Goal: Task Accomplishment & Management: Manage account settings

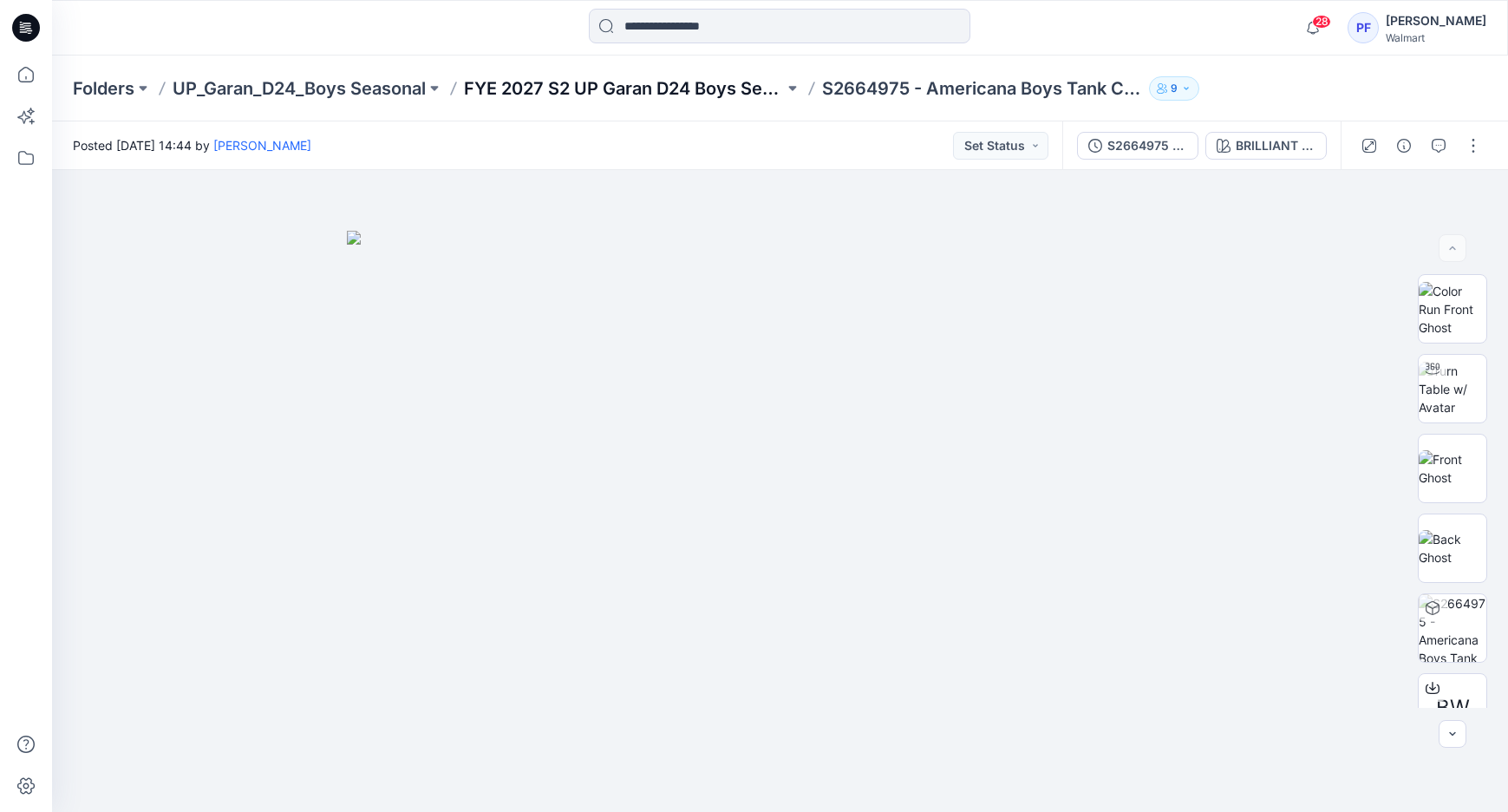
scroll to position [125, 0]
click at [623, 78] on div "Folders UP_Garan_D24_Boys Seasonal FYE 2027 S2 UP Garan D24 Boys Seasonal S2664…" at bounding box center [780, 88] width 1456 height 66
click at [630, 82] on p "FYE 2027 S2 UP Garan D24 Boys Seasonal" at bounding box center [624, 88] width 320 height 24
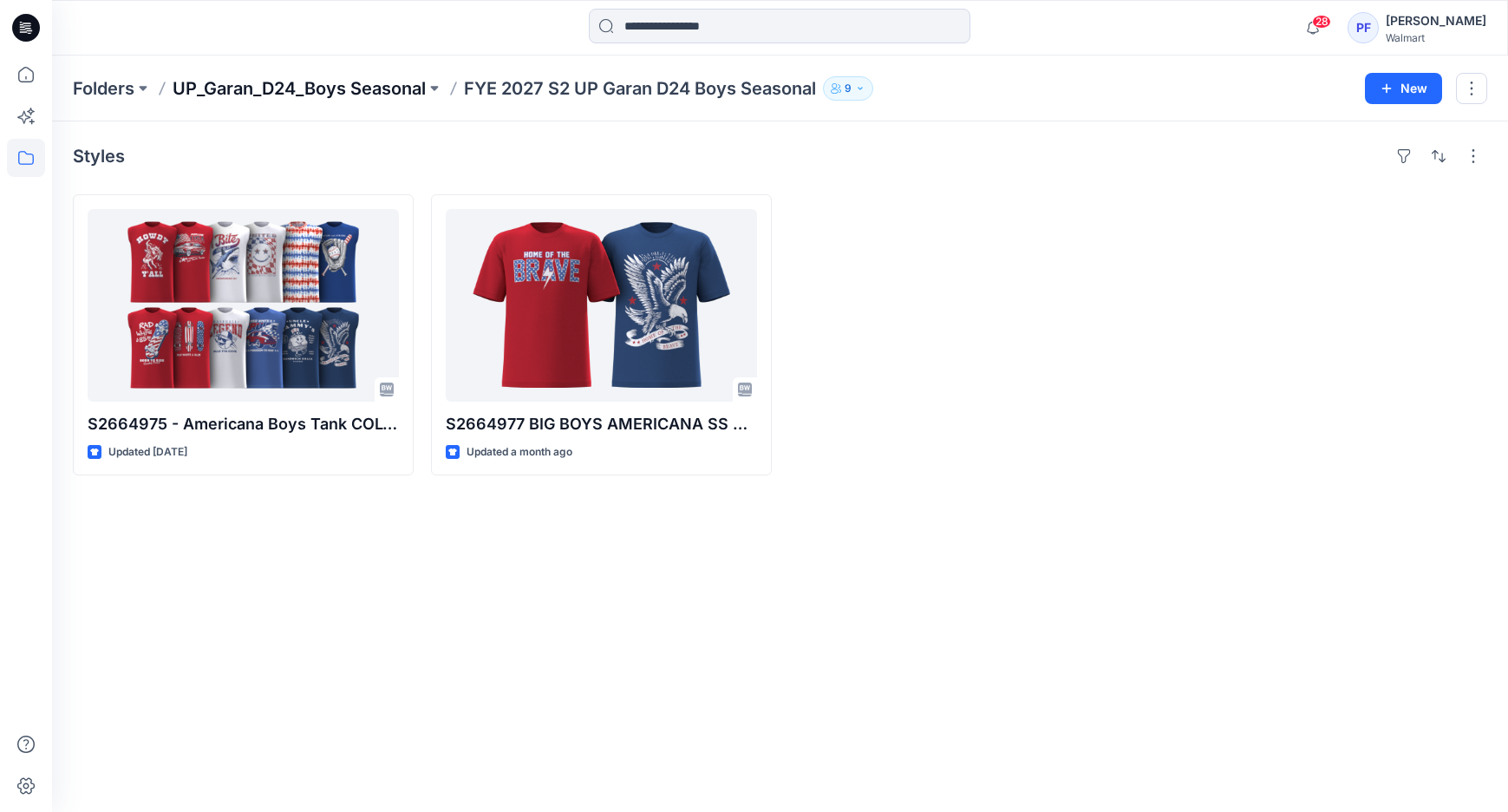
click at [420, 93] on p "UP_Garan_D24_Boys Seasonal" at bounding box center [299, 88] width 253 height 24
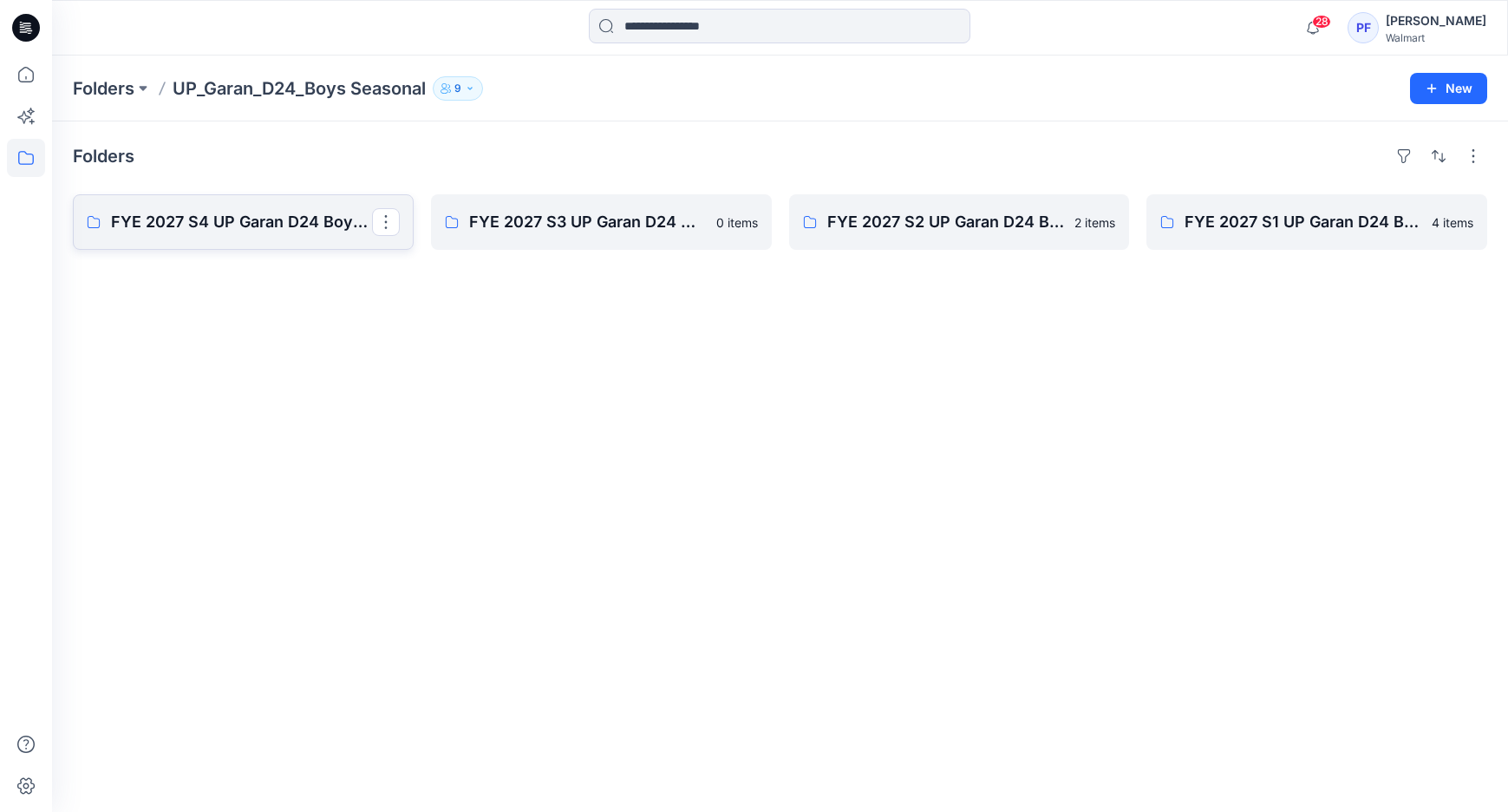
click at [221, 198] on link "FYE 2027 S4 UP Garan D24 Boys Seasonal" at bounding box center [243, 222] width 341 height 55
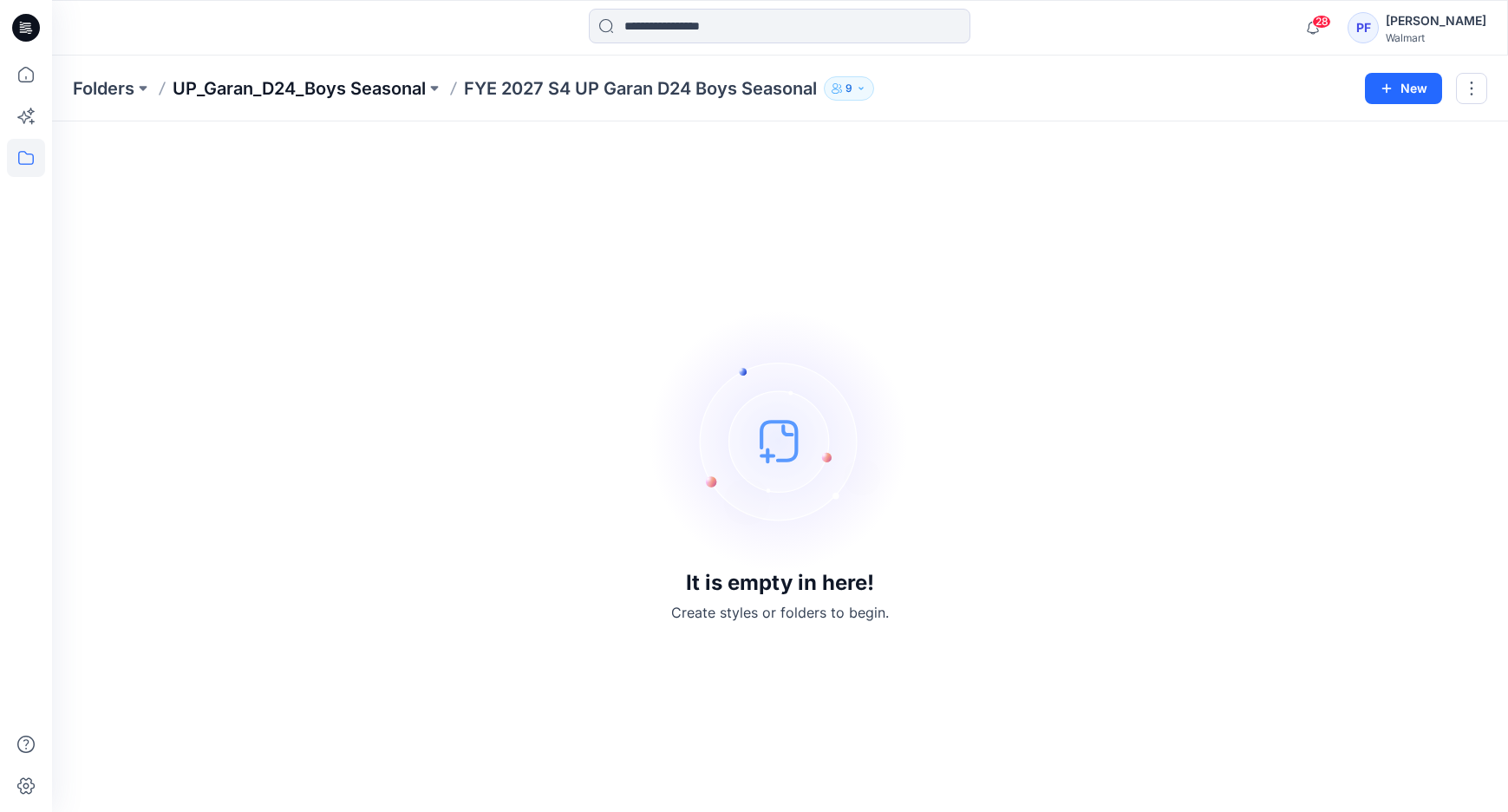
click at [318, 85] on p "UP_Garan_D24_Boys Seasonal" at bounding box center [299, 88] width 253 height 24
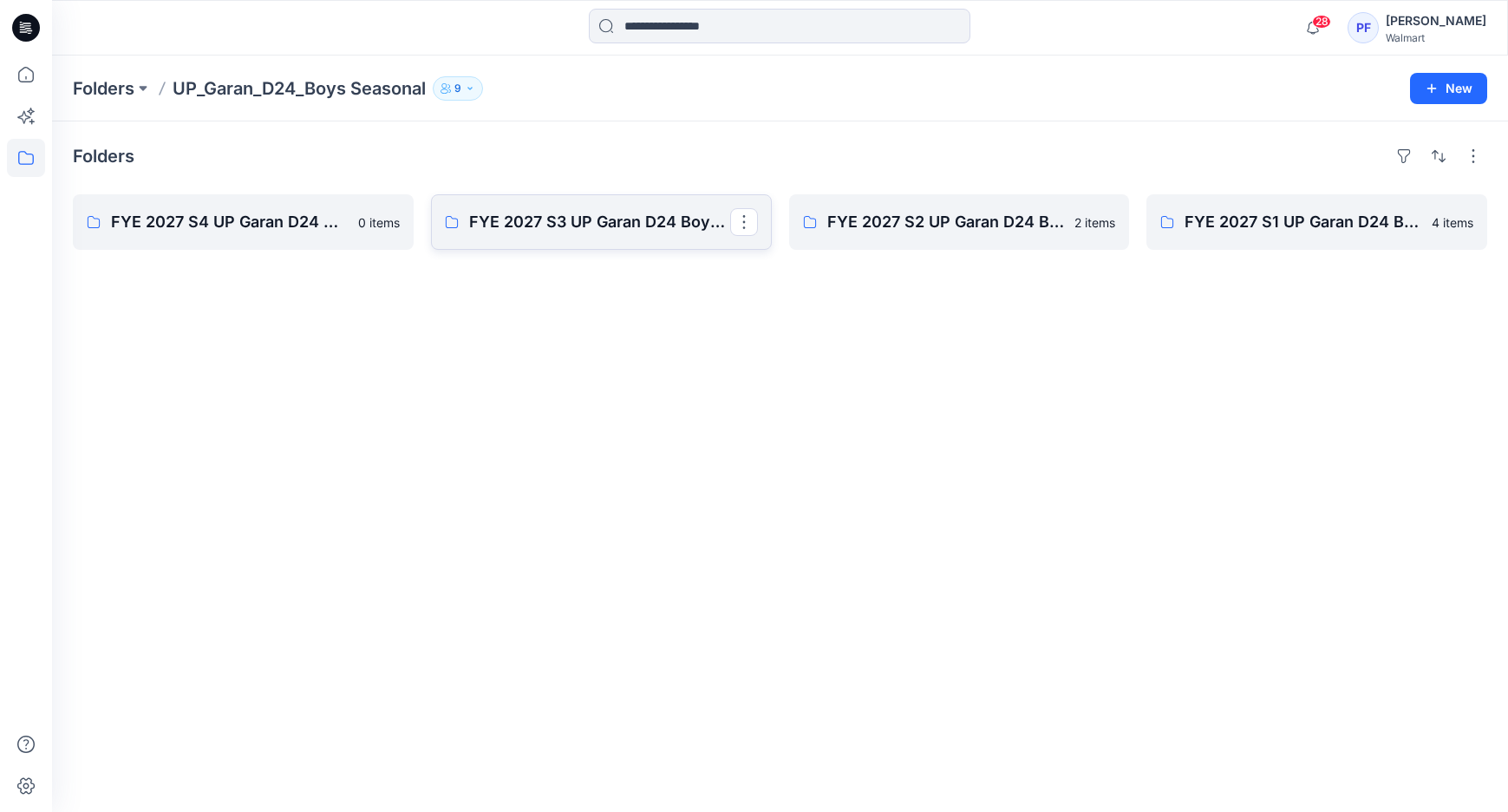
click at [538, 230] on p "FYE 2027 S3 UP Garan D24 Boys Seasonal" at bounding box center [600, 221] width 261 height 24
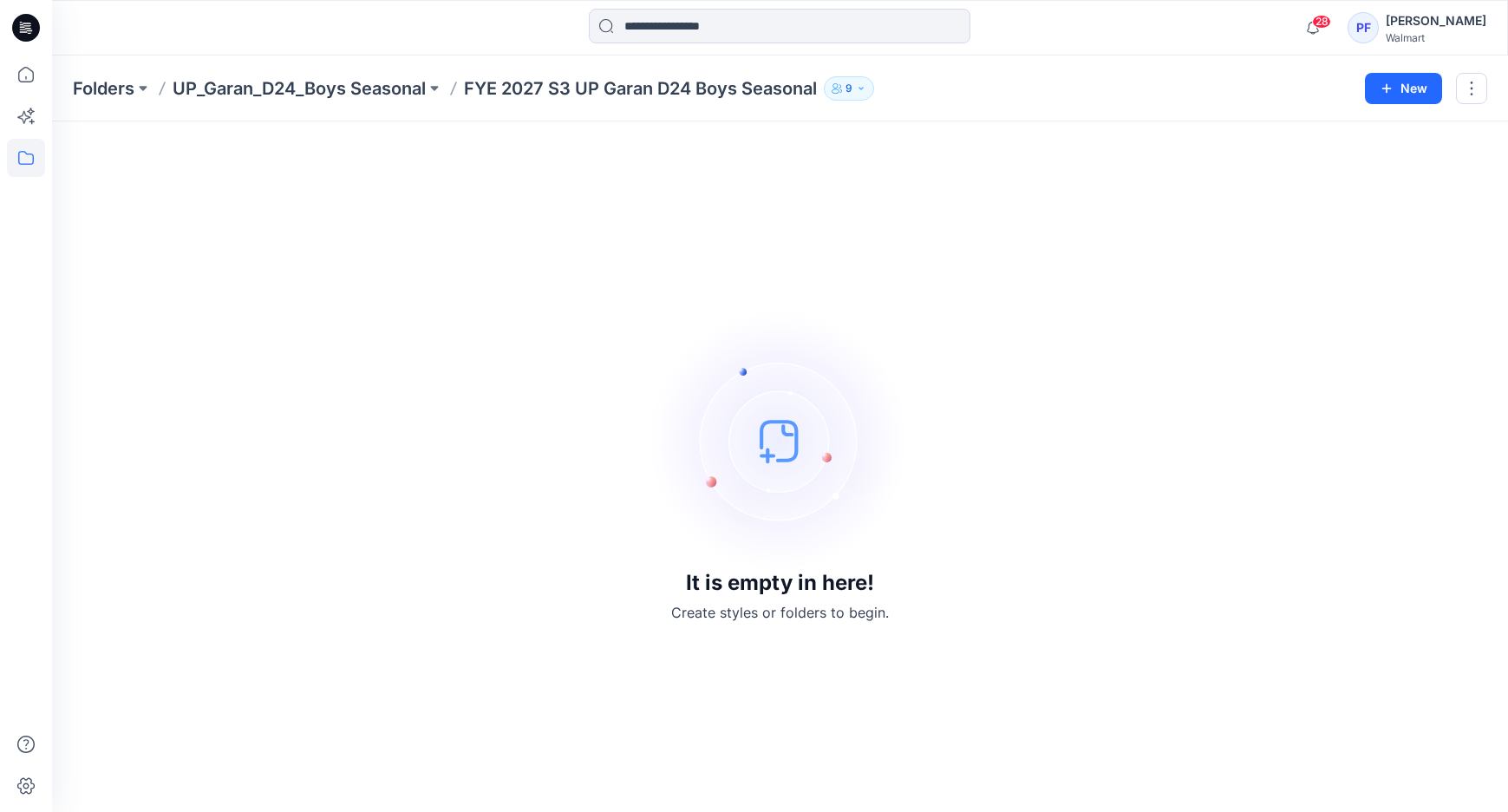
click at [354, 98] on p "UP_Garan_D24_Boys Seasonal" at bounding box center [299, 88] width 253 height 24
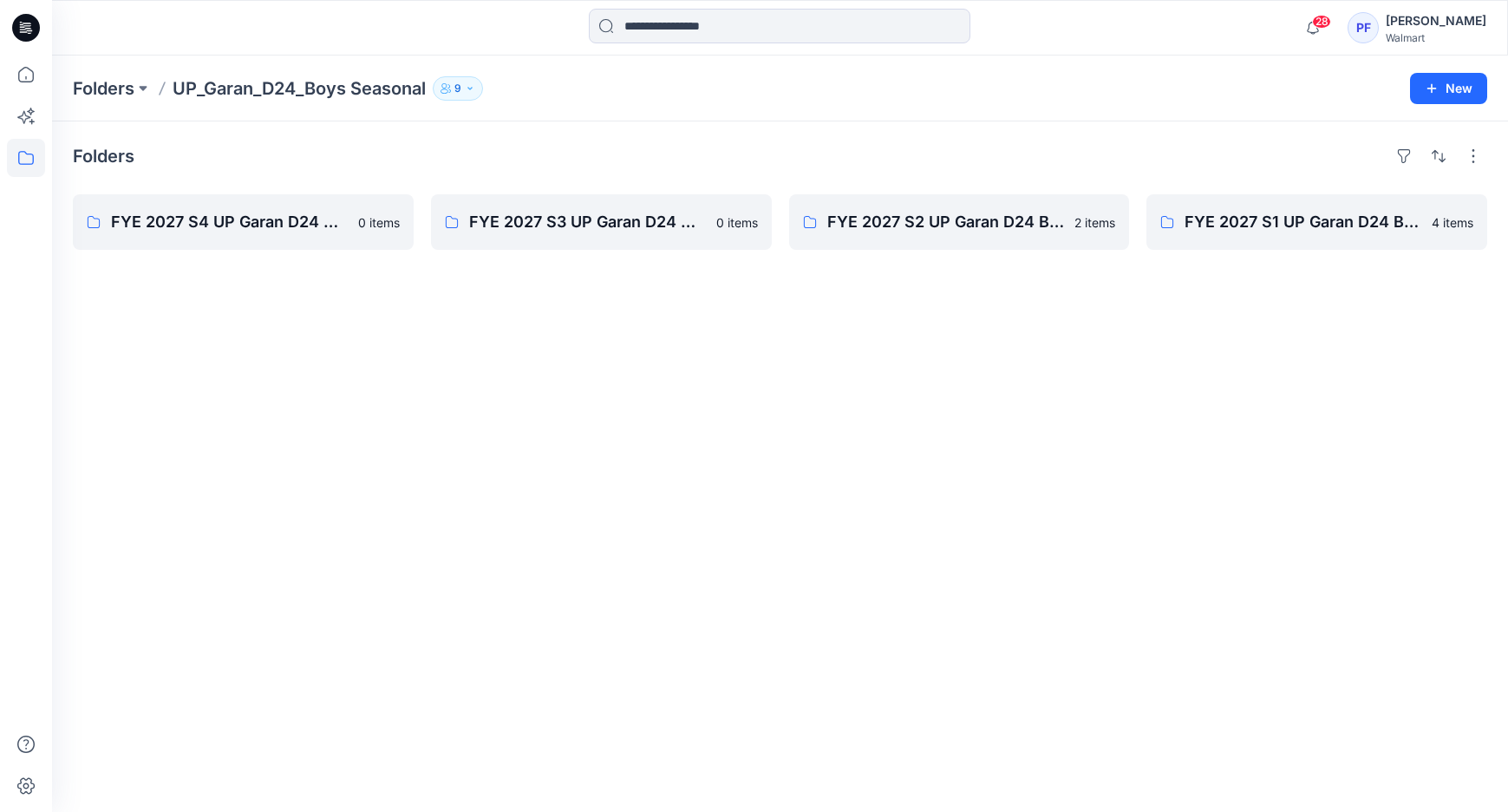
drag, startPoint x: 39, startPoint y: 50, endPoint x: 49, endPoint y: 59, distance: 13.5
click at [40, 52] on div at bounding box center [26, 28] width 55 height 55
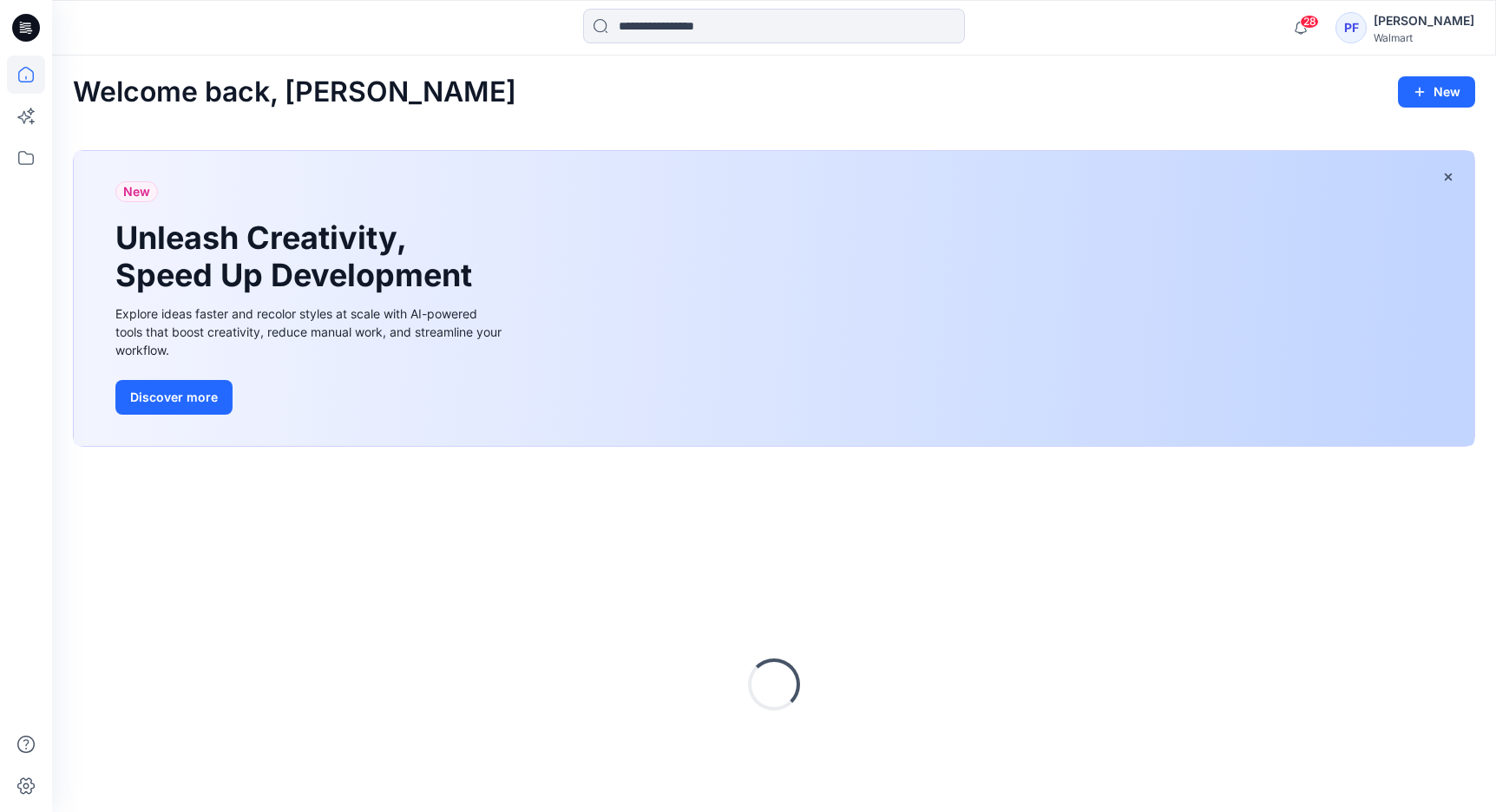
drag, startPoint x: 49, startPoint y: 59, endPoint x: 84, endPoint y: 72, distance: 37.3
click at [84, 72] on div "Welcome back, Peter New New Unleash Creativity, Speed Up Development Explore id…" at bounding box center [774, 488] width 1444 height 866
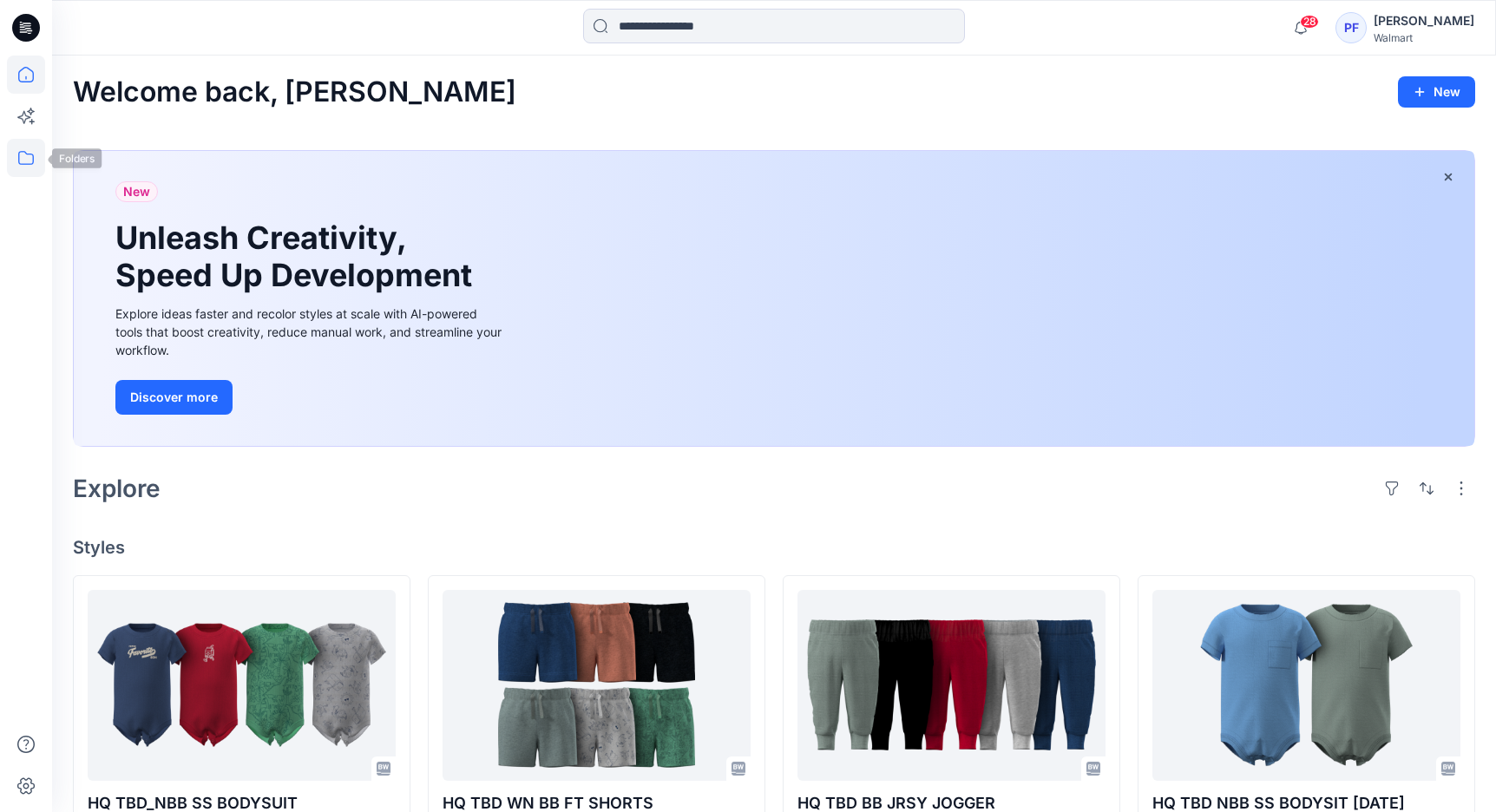
click at [7, 148] on icon at bounding box center [26, 157] width 38 height 38
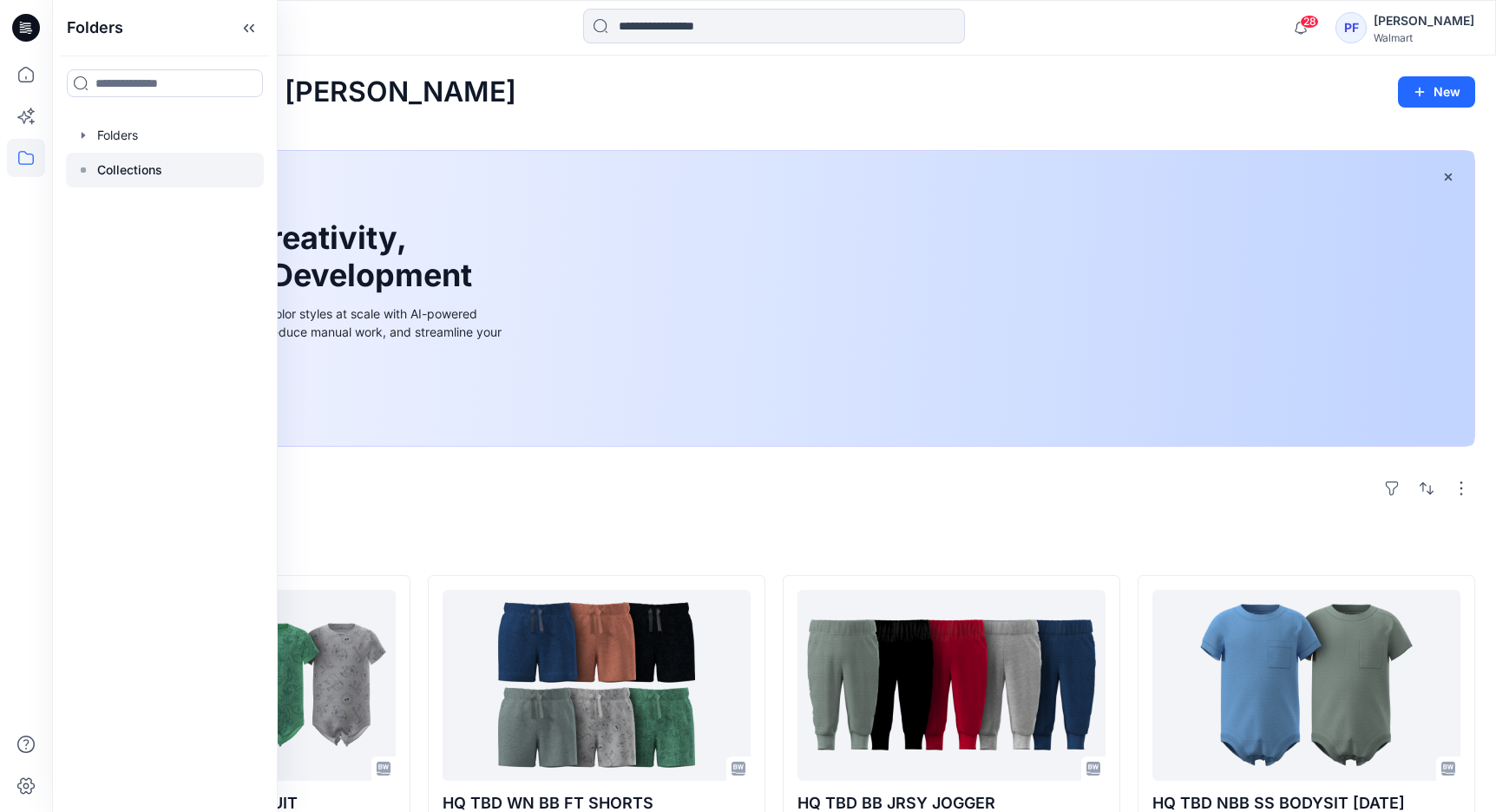
click at [128, 169] on p "Collections" at bounding box center [129, 170] width 65 height 20
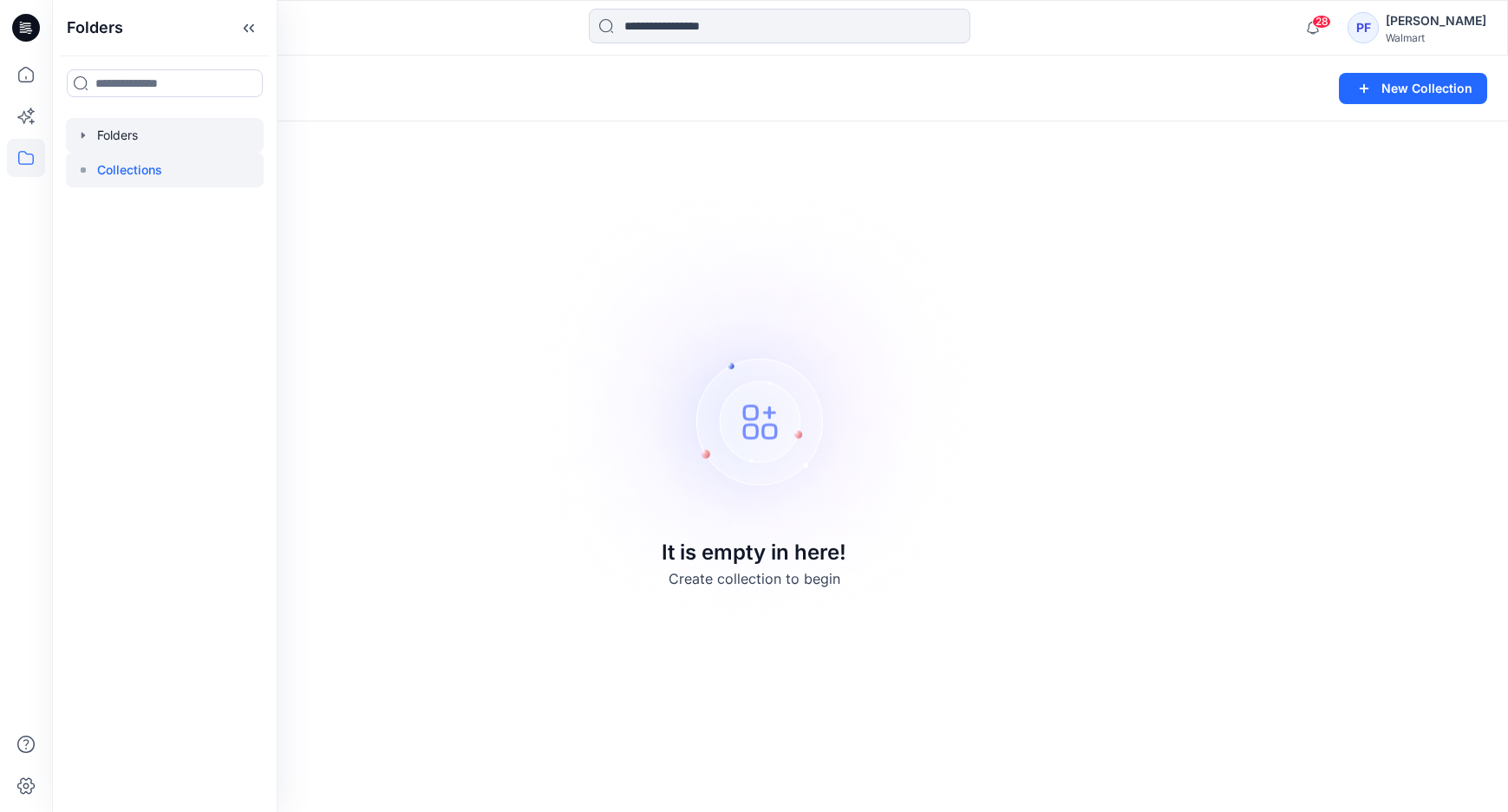
click at [145, 136] on div at bounding box center [164, 135] width 198 height 35
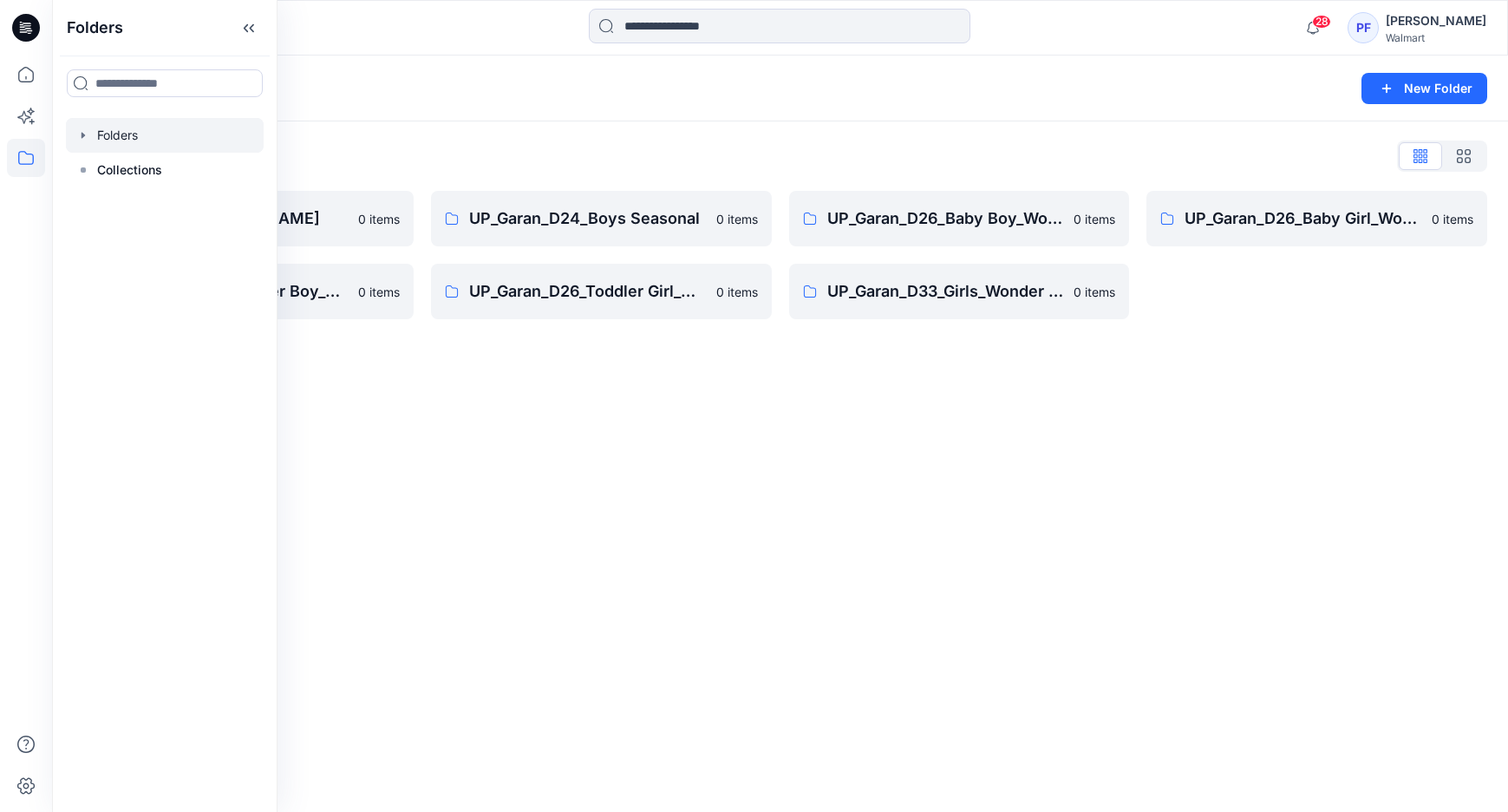
click at [542, 362] on div "Folders New Folder Folders List UP_Garan Littles 0 items UP_Garan_D26_Toddler B…" at bounding box center [780, 433] width 1456 height 756
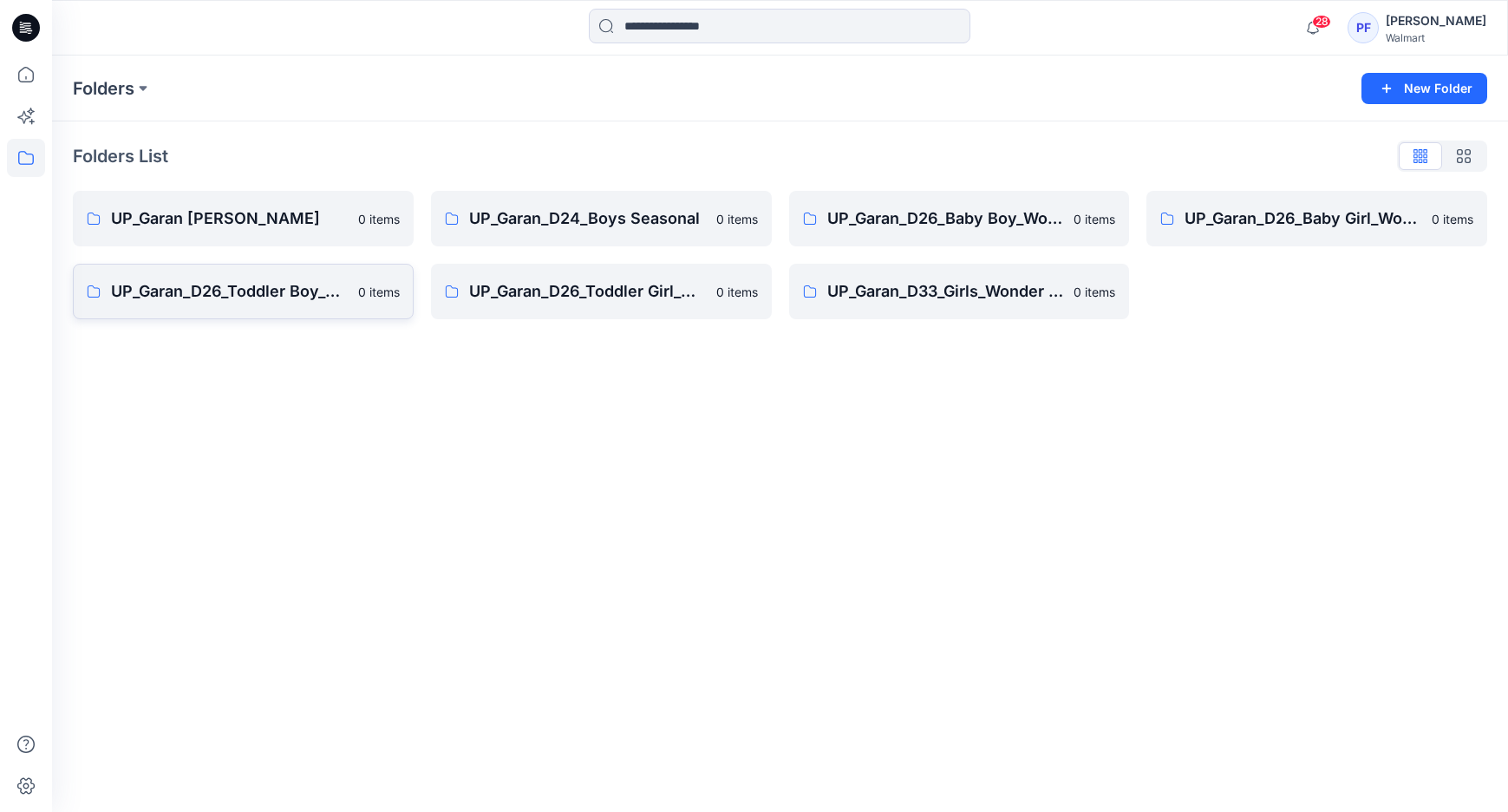
click at [271, 297] on p "UP_Garan_D26_Toddler Boy_Wonder_Nation" at bounding box center [229, 291] width 236 height 24
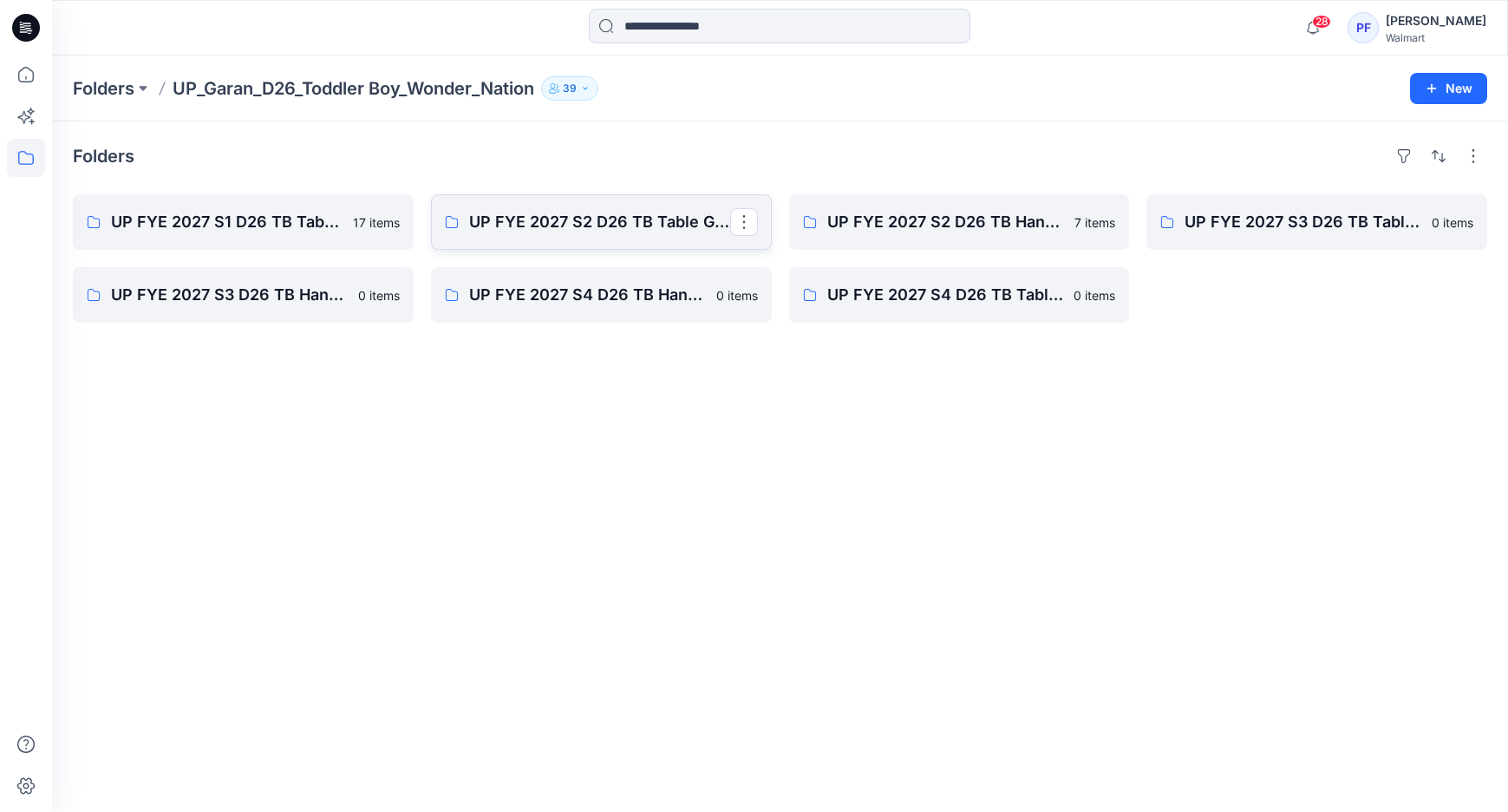
click at [595, 237] on link "UP FYE 2027 S2 D26 TB Table Garan" at bounding box center [602, 222] width 341 height 55
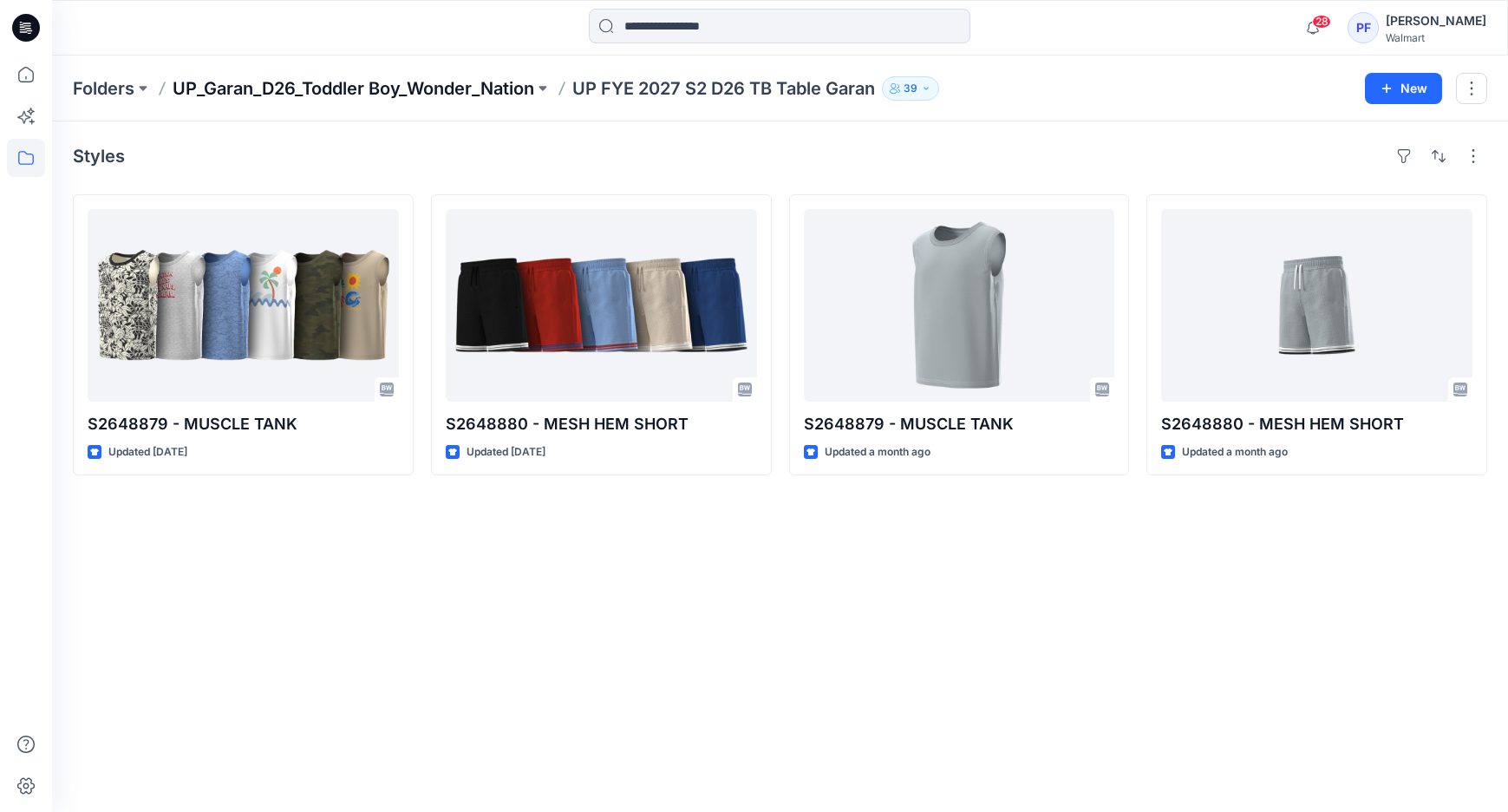
click at [485, 85] on p "UP_Garan_D26_Toddler Boy_Wonder_Nation" at bounding box center [353, 88] width 362 height 24
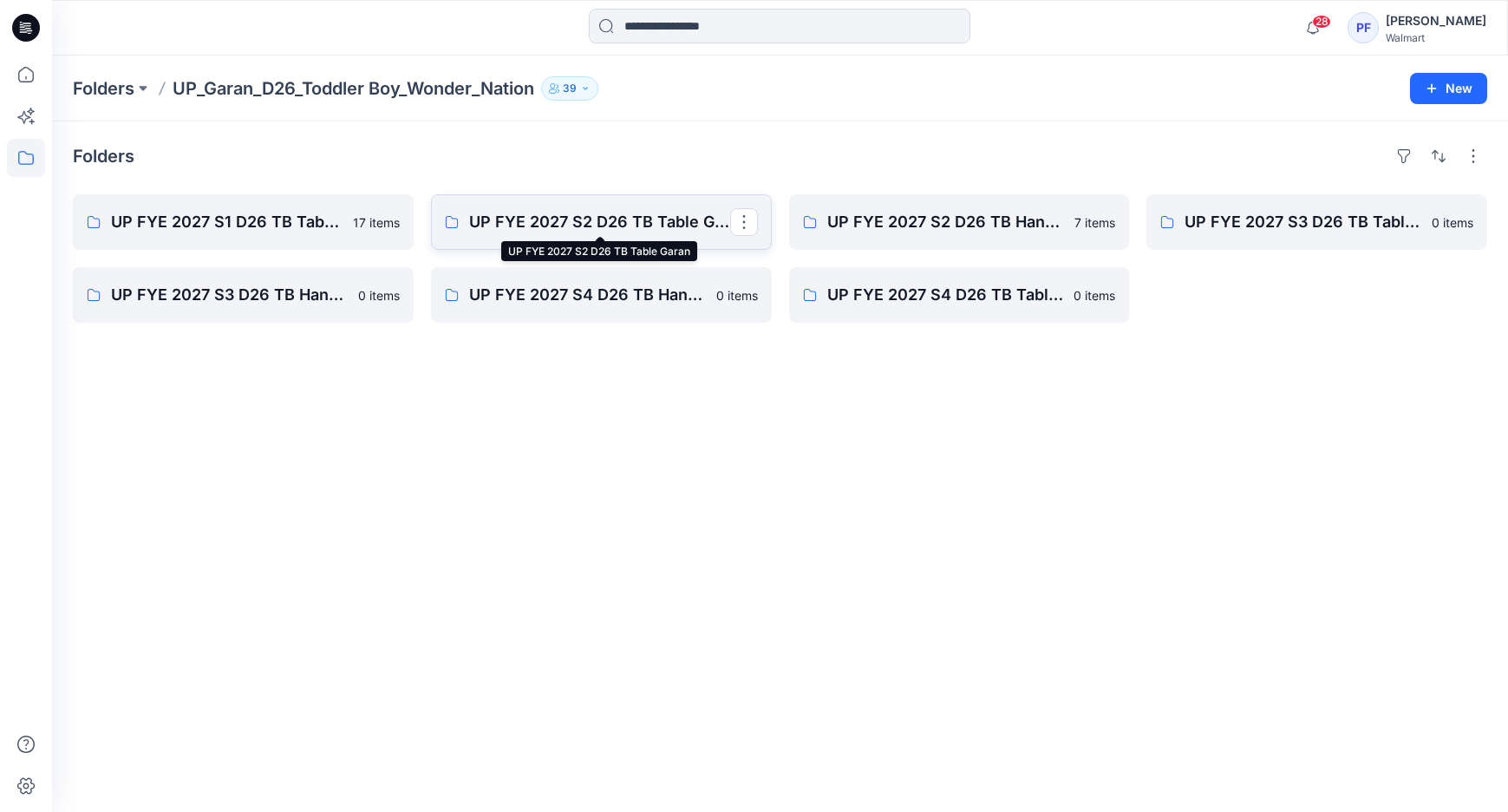
click at [582, 218] on p "UP FYE 2027 S2 D26 TB Table Garan" at bounding box center [600, 221] width 261 height 24
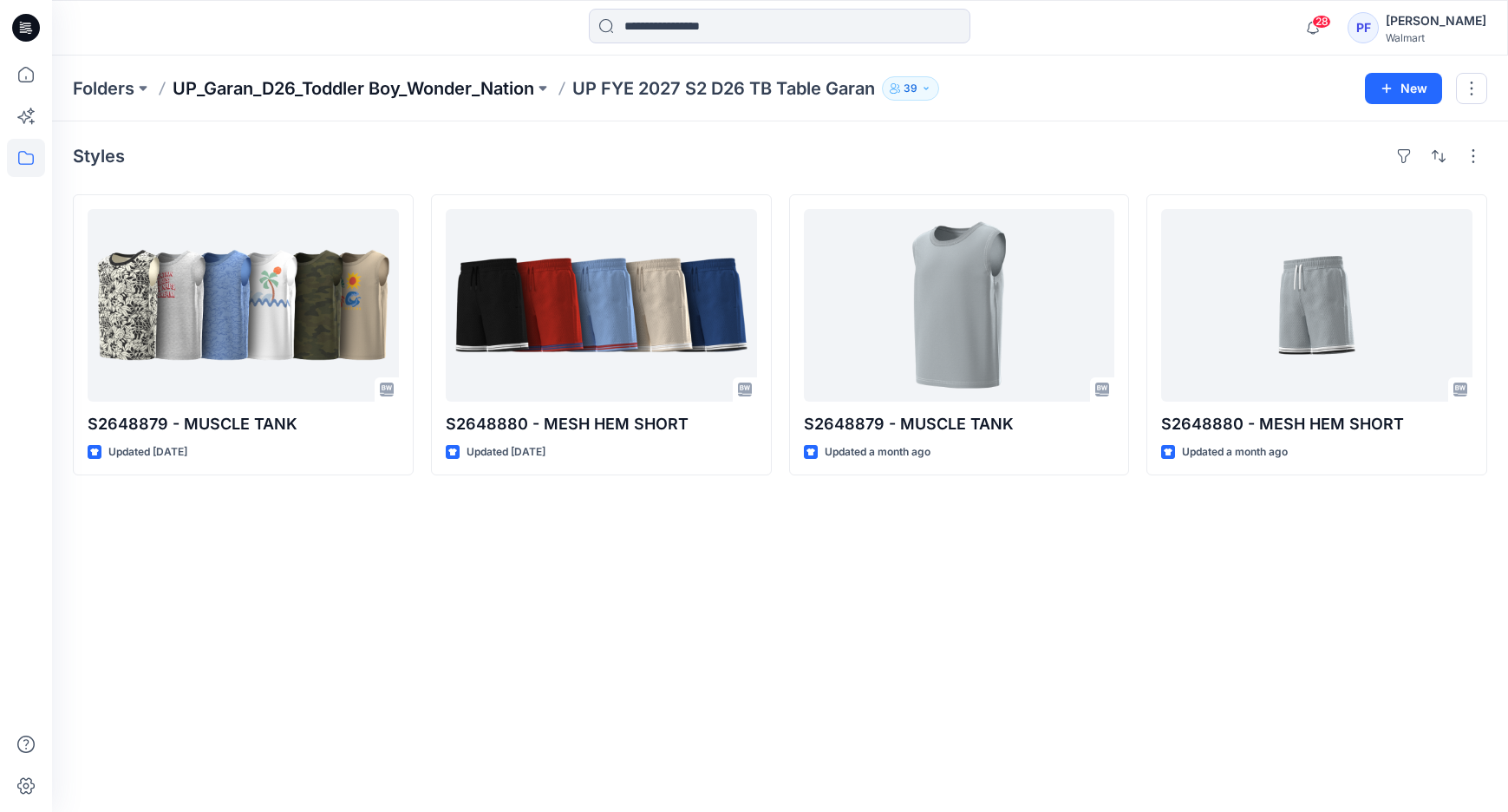
click at [452, 79] on p "UP_Garan_D26_Toddler Boy_Wonder_Nation" at bounding box center [353, 88] width 362 height 24
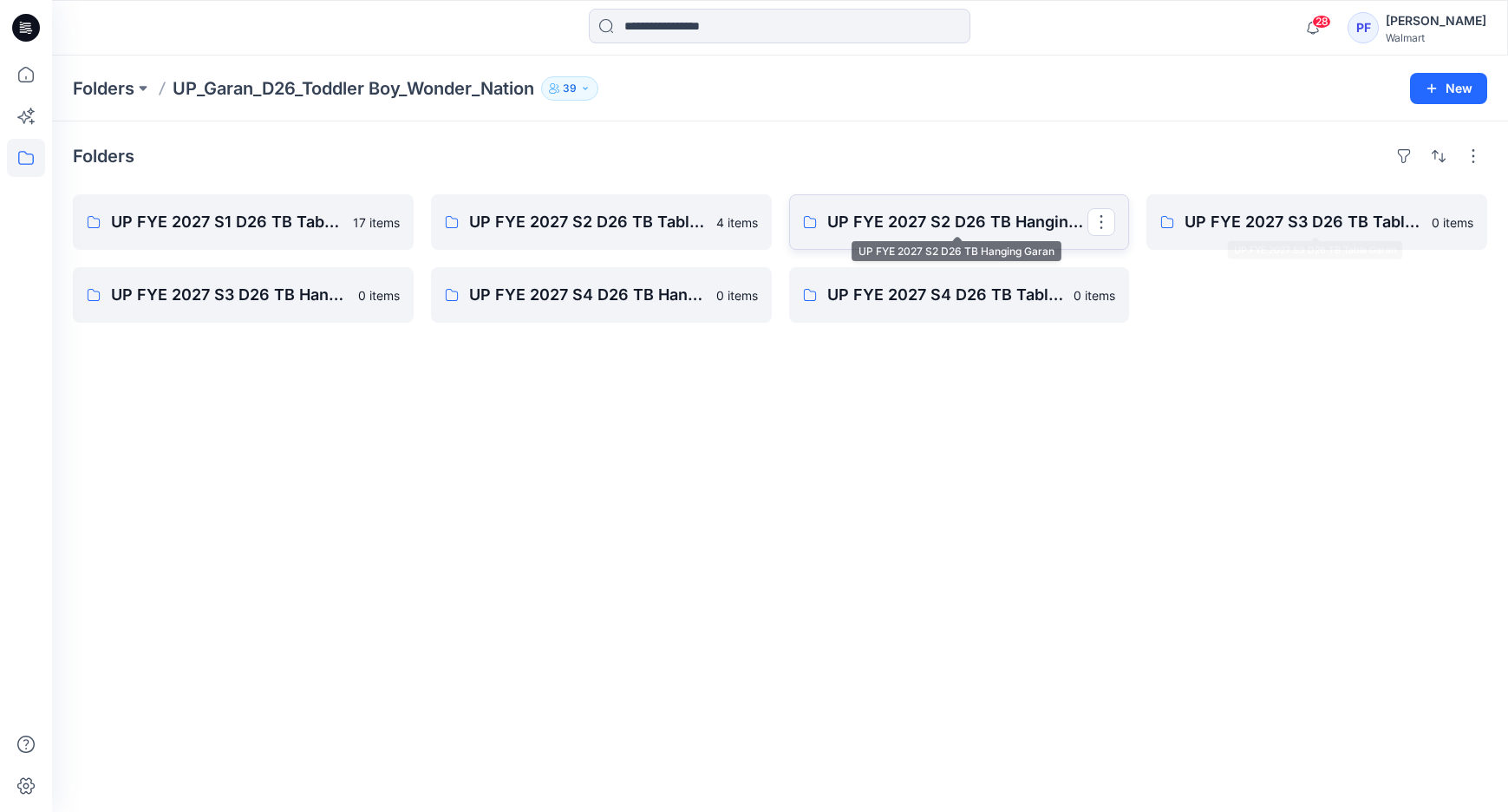
click at [872, 223] on p "UP FYE 2027 S2 D26 TB Hanging Garan" at bounding box center [958, 221] width 261 height 24
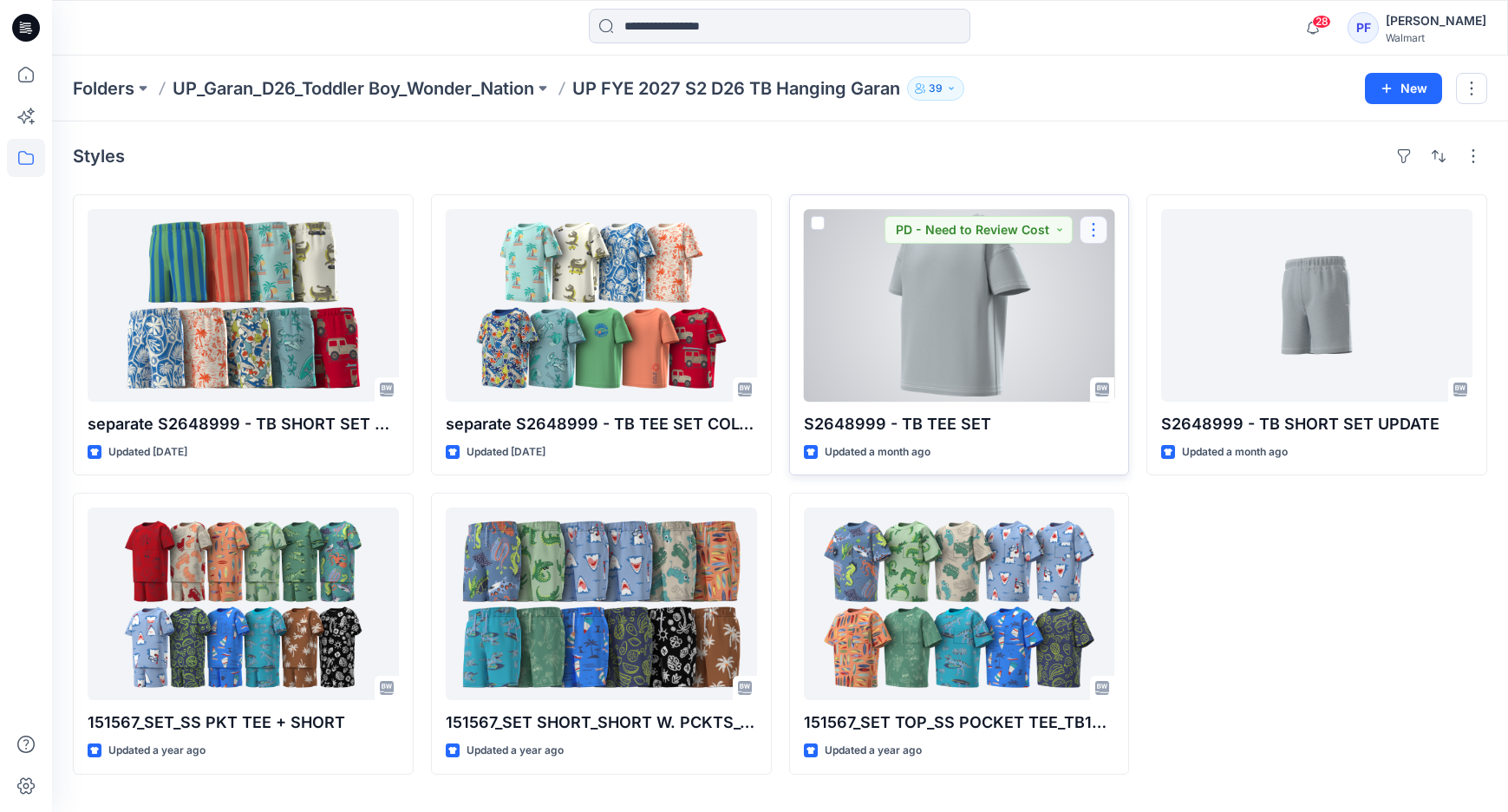
click at [1101, 231] on button "button" at bounding box center [1093, 229] width 28 height 28
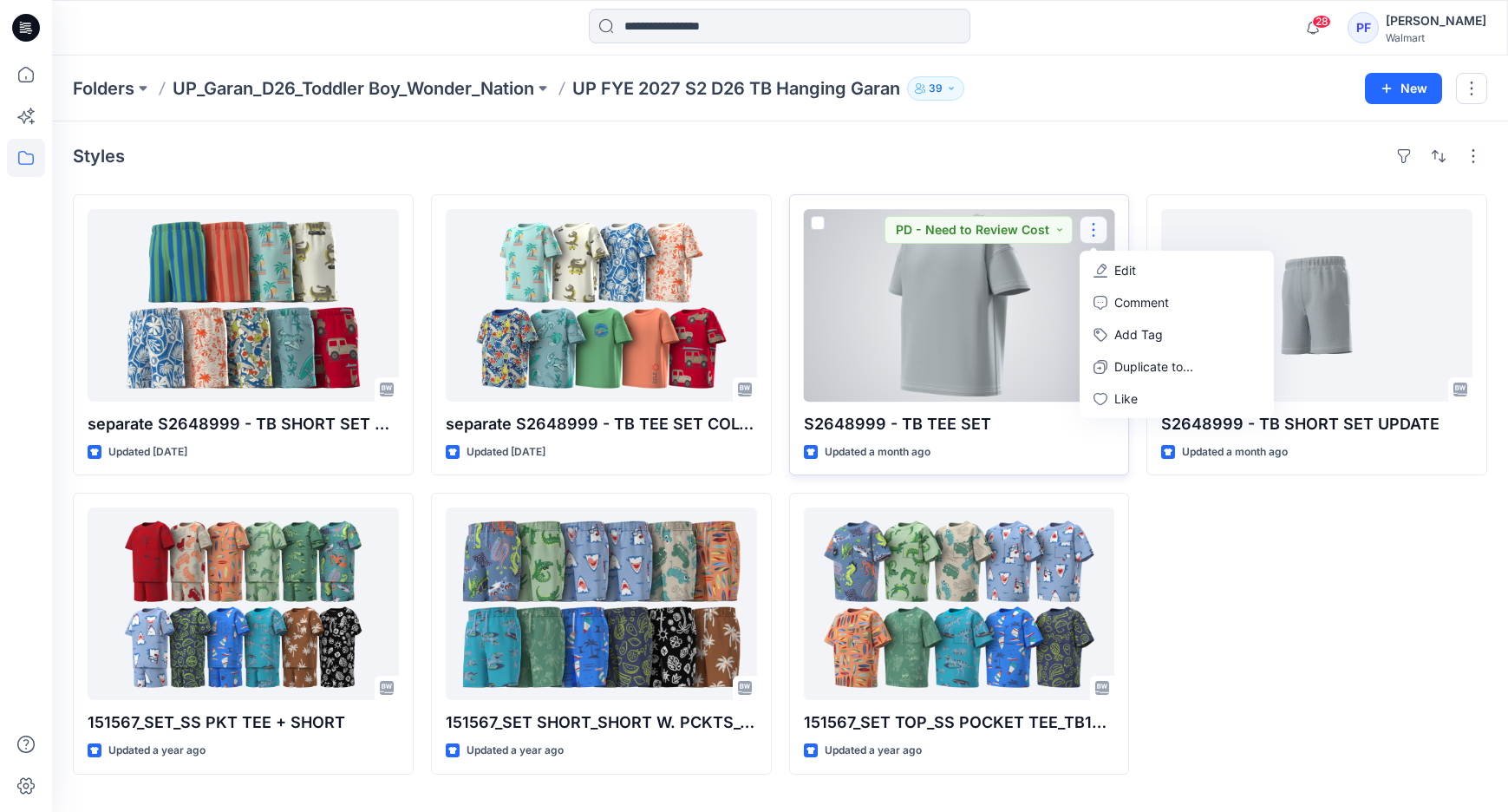
click at [1115, 267] on p "Edit" at bounding box center [1125, 270] width 21 height 18
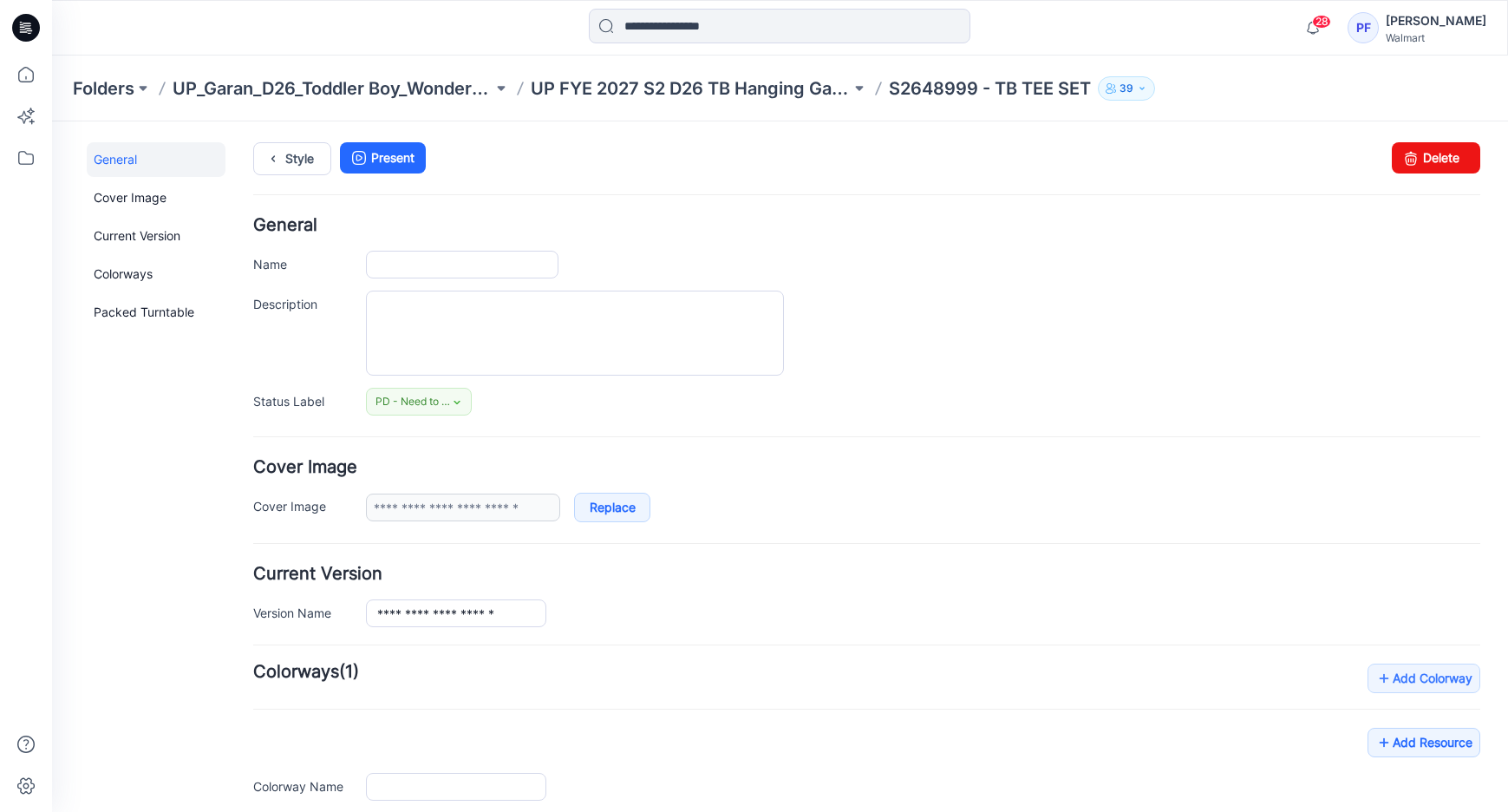
type input "**********"
click at [1440, 162] on link "Delete" at bounding box center [1436, 157] width 89 height 31
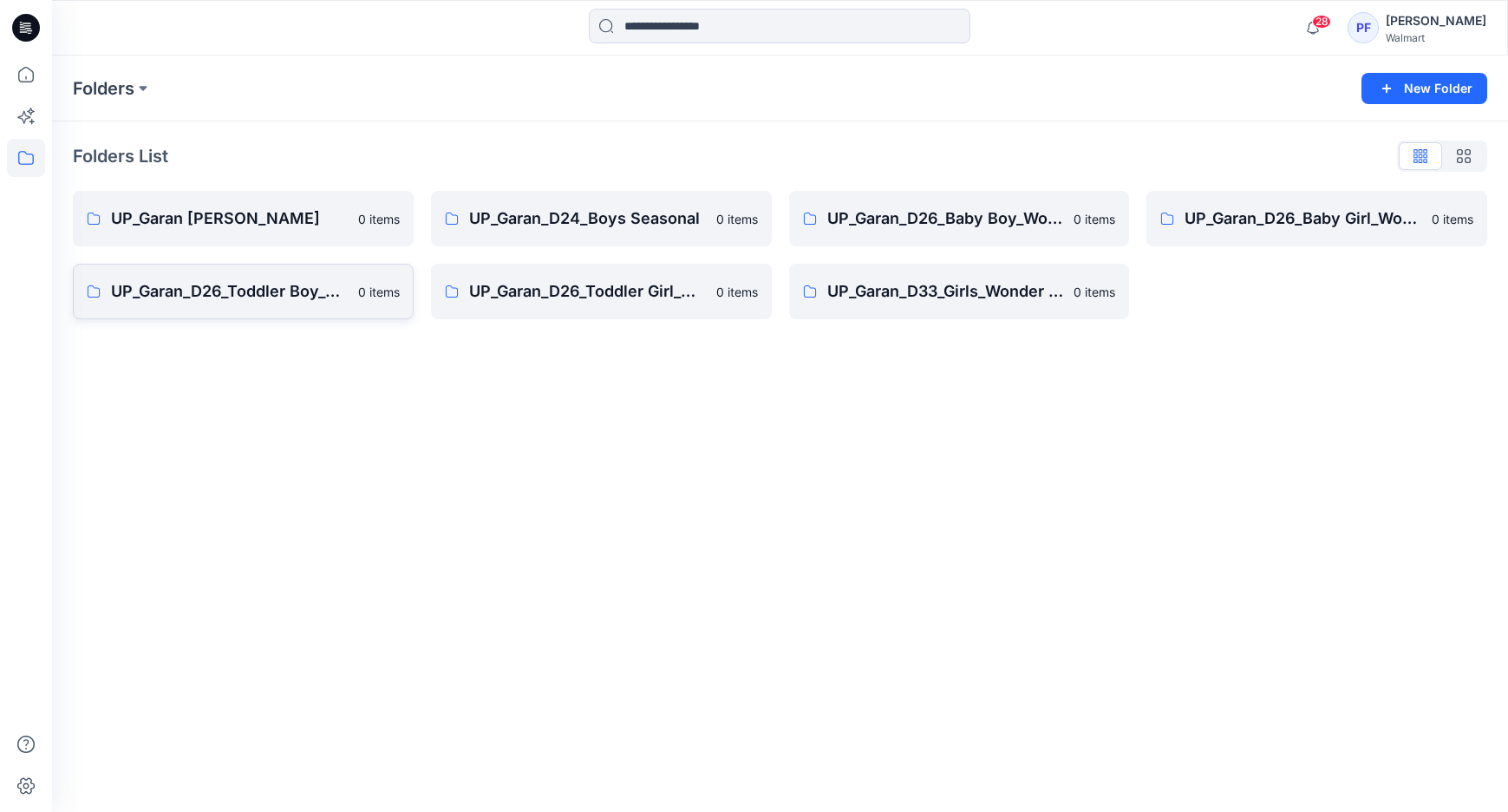
click at [295, 312] on link "UP_Garan_D26_Toddler Boy_Wonder_Nation 0 items" at bounding box center [243, 291] width 341 height 55
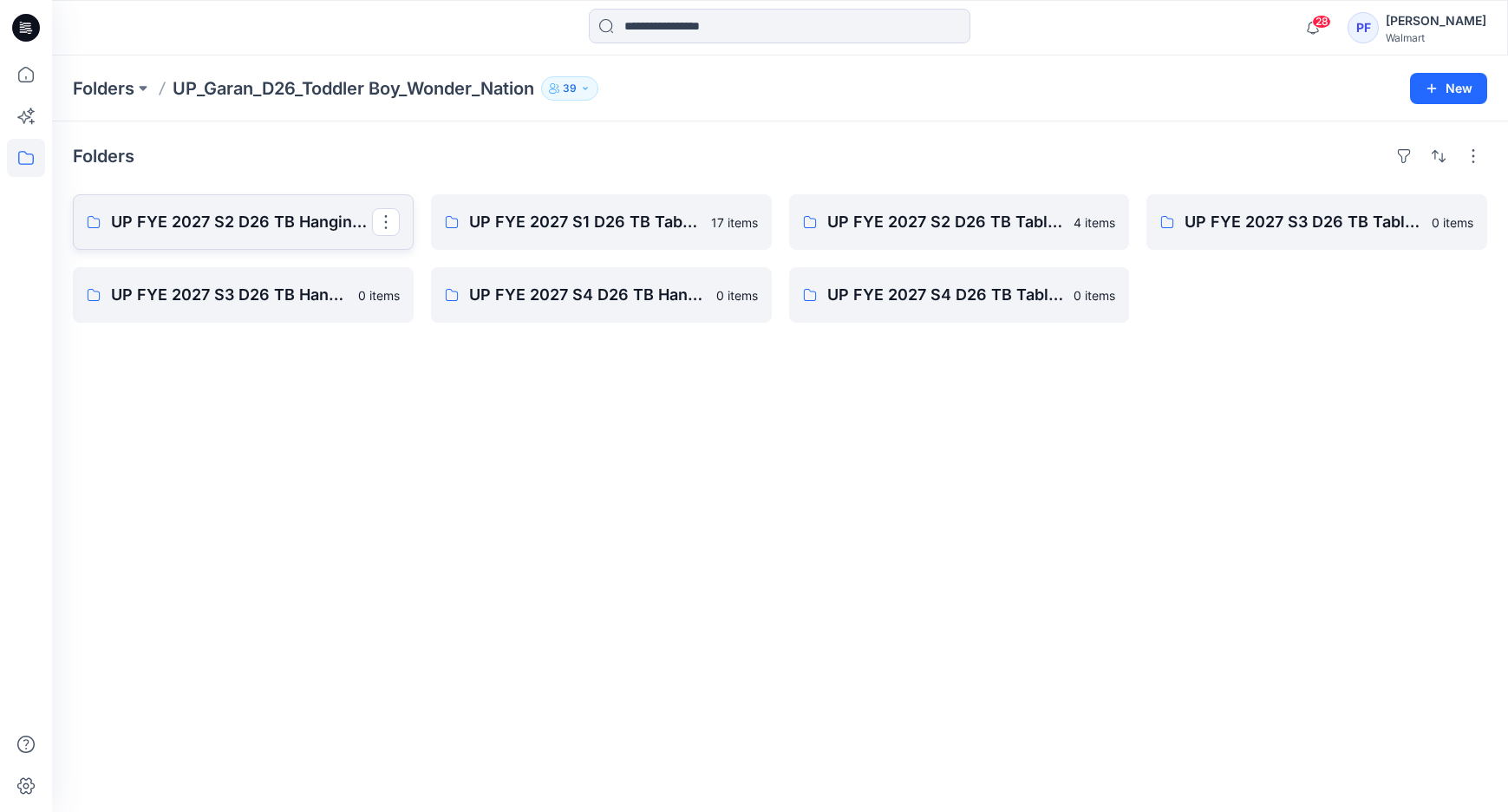
click at [296, 222] on p "UP FYE 2027 S2 D26 TB Hanging Garan" at bounding box center [242, 221] width 261 height 24
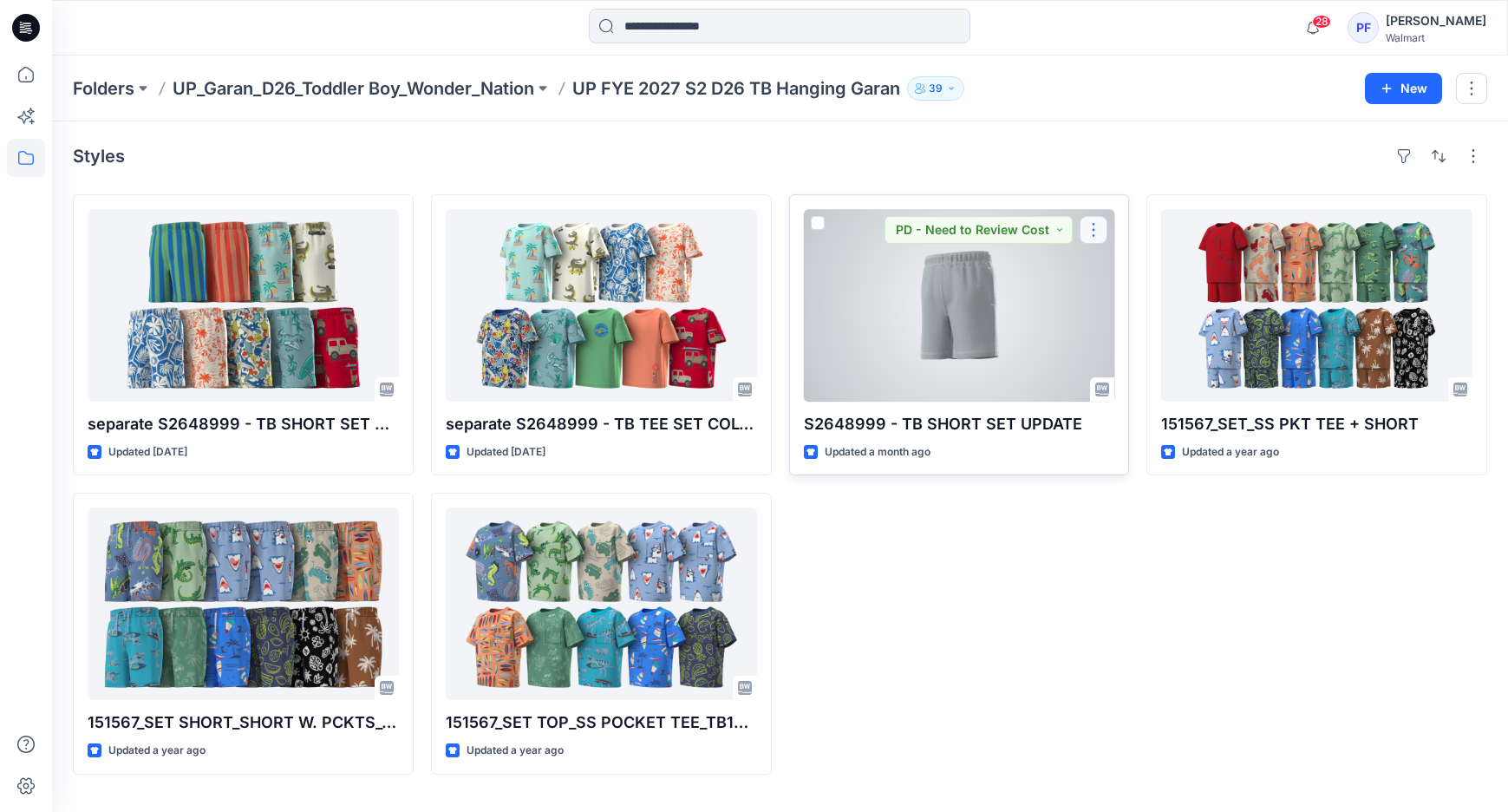
click at [1089, 235] on button "button" at bounding box center [1093, 229] width 28 height 28
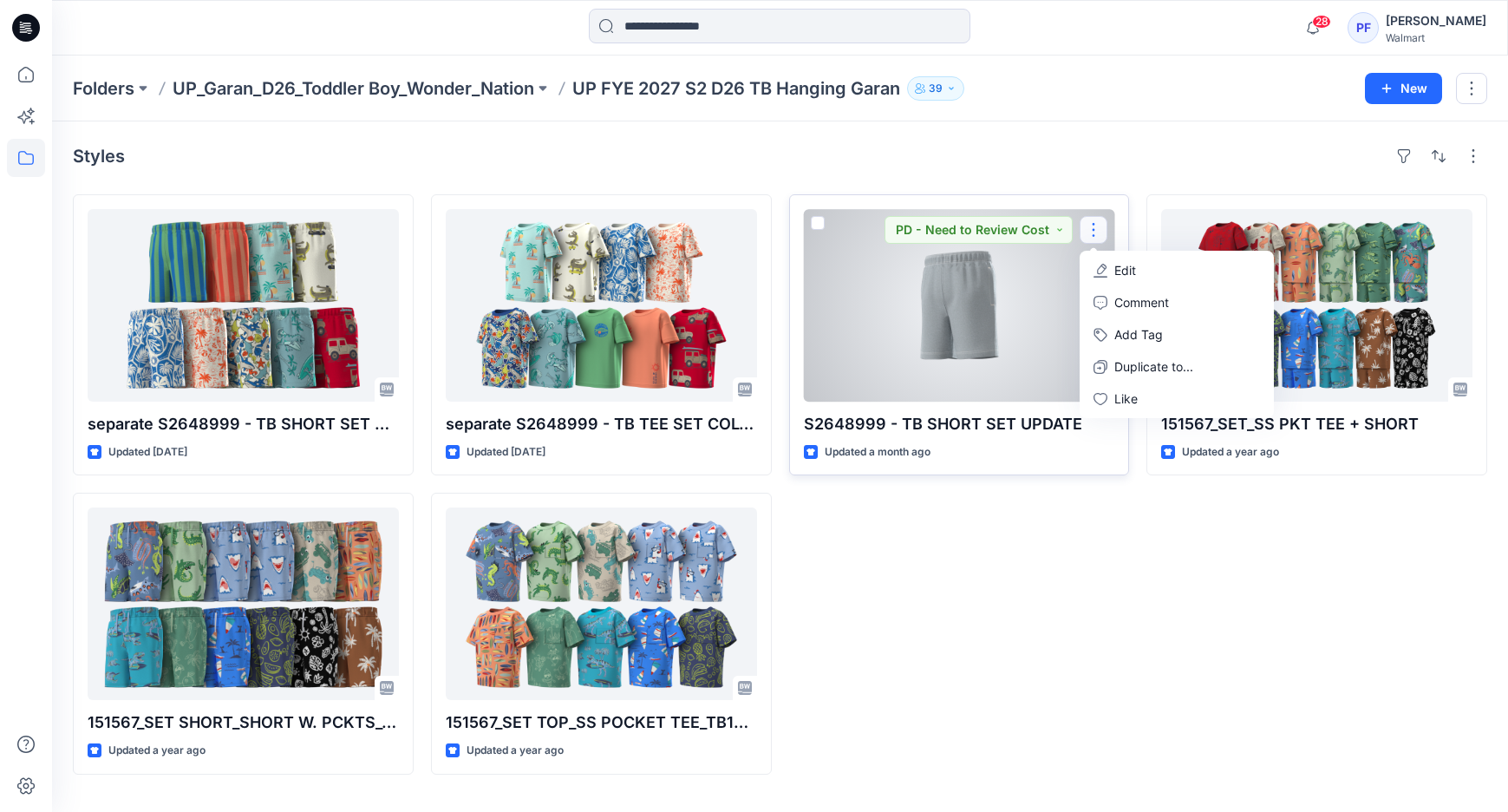
click at [1097, 261] on button "Edit" at bounding box center [1177, 270] width 188 height 32
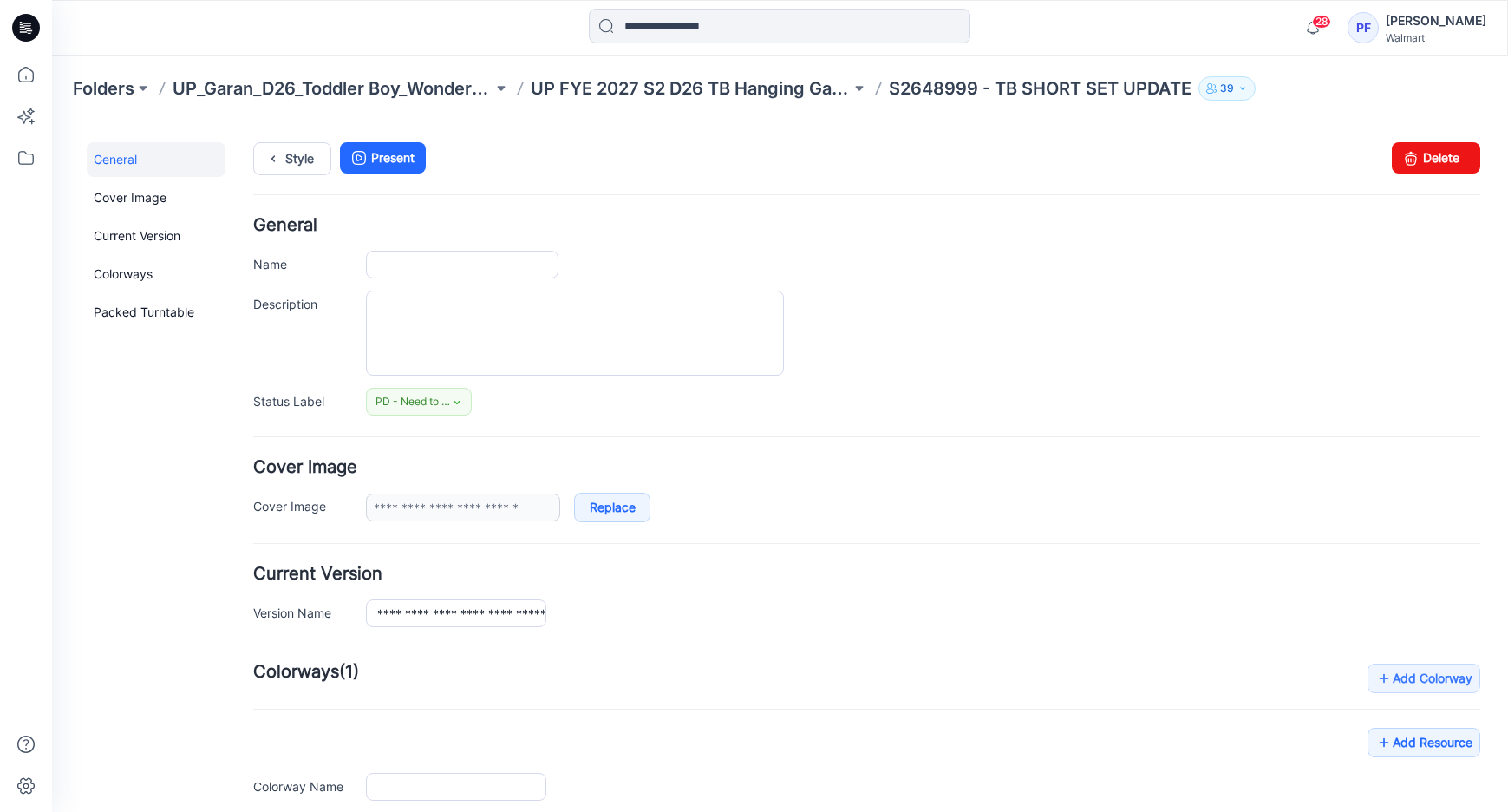
type input "**********"
click at [1435, 156] on link "Delete" at bounding box center [1436, 157] width 89 height 31
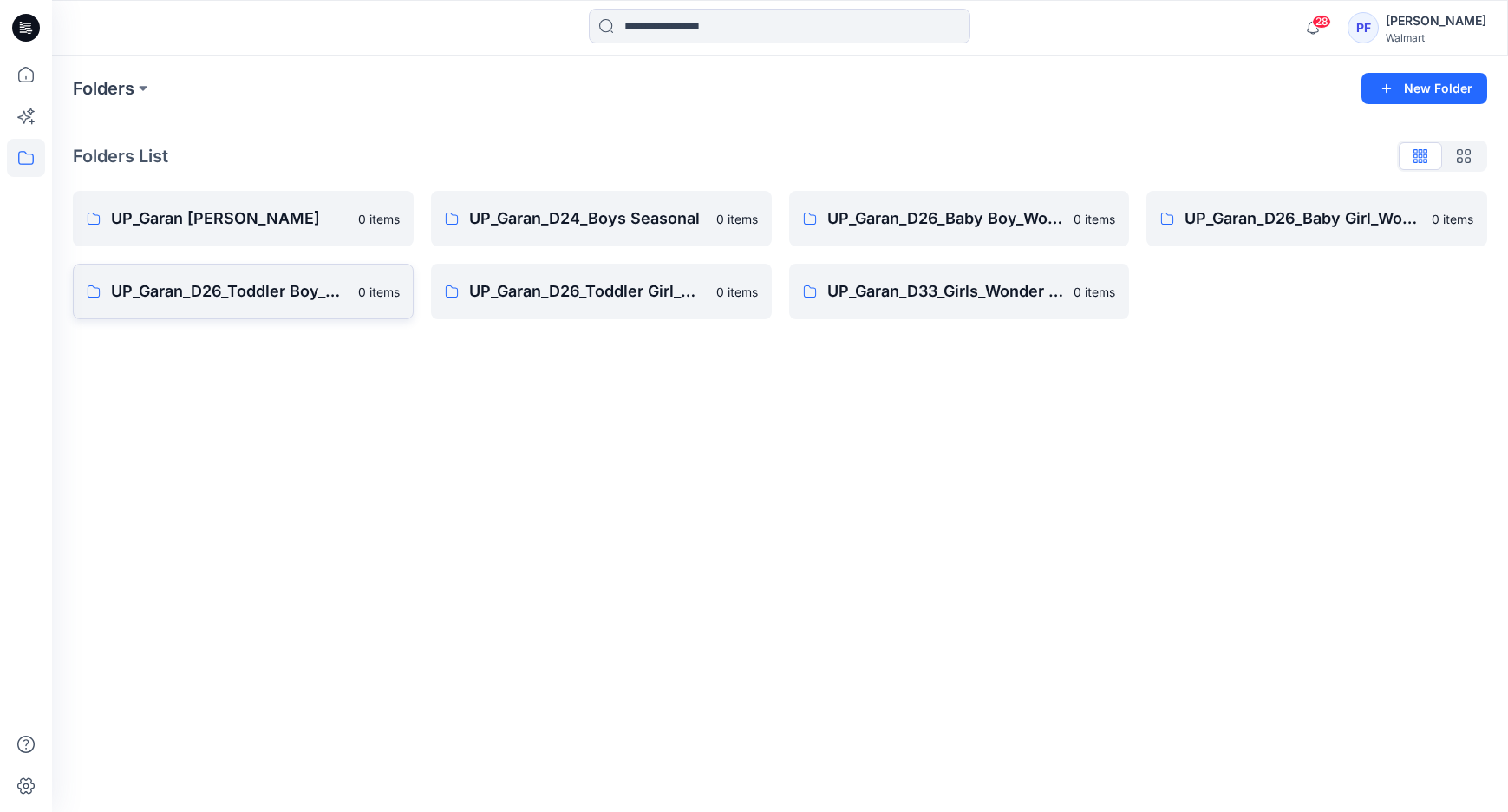
click at [247, 290] on p "UP_Garan_D26_Toddler Boy_Wonder_Nation" at bounding box center [229, 291] width 236 height 24
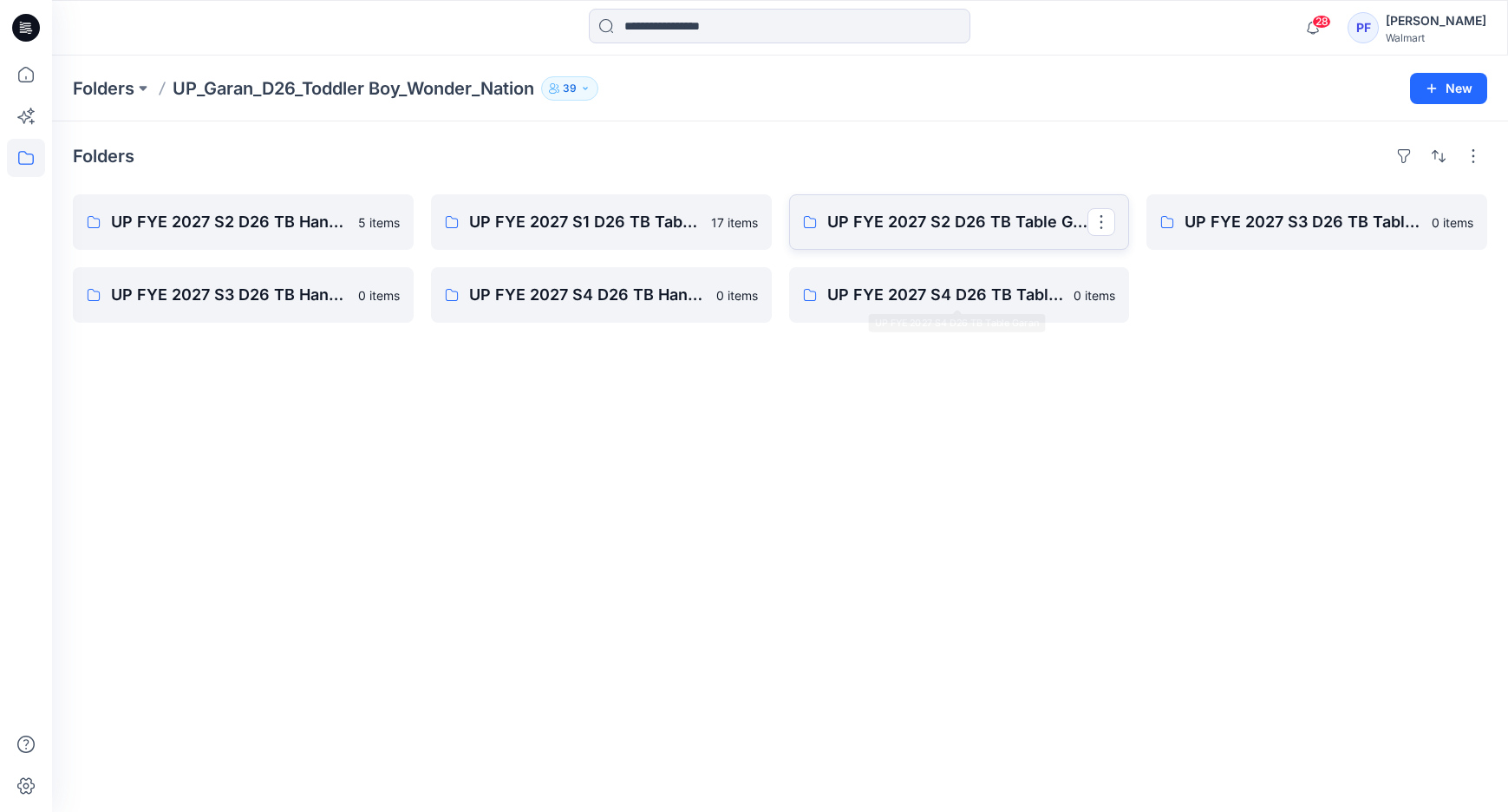
click at [946, 232] on p "UP FYE 2027 S2 D26 TB Table Garan" at bounding box center [958, 221] width 261 height 24
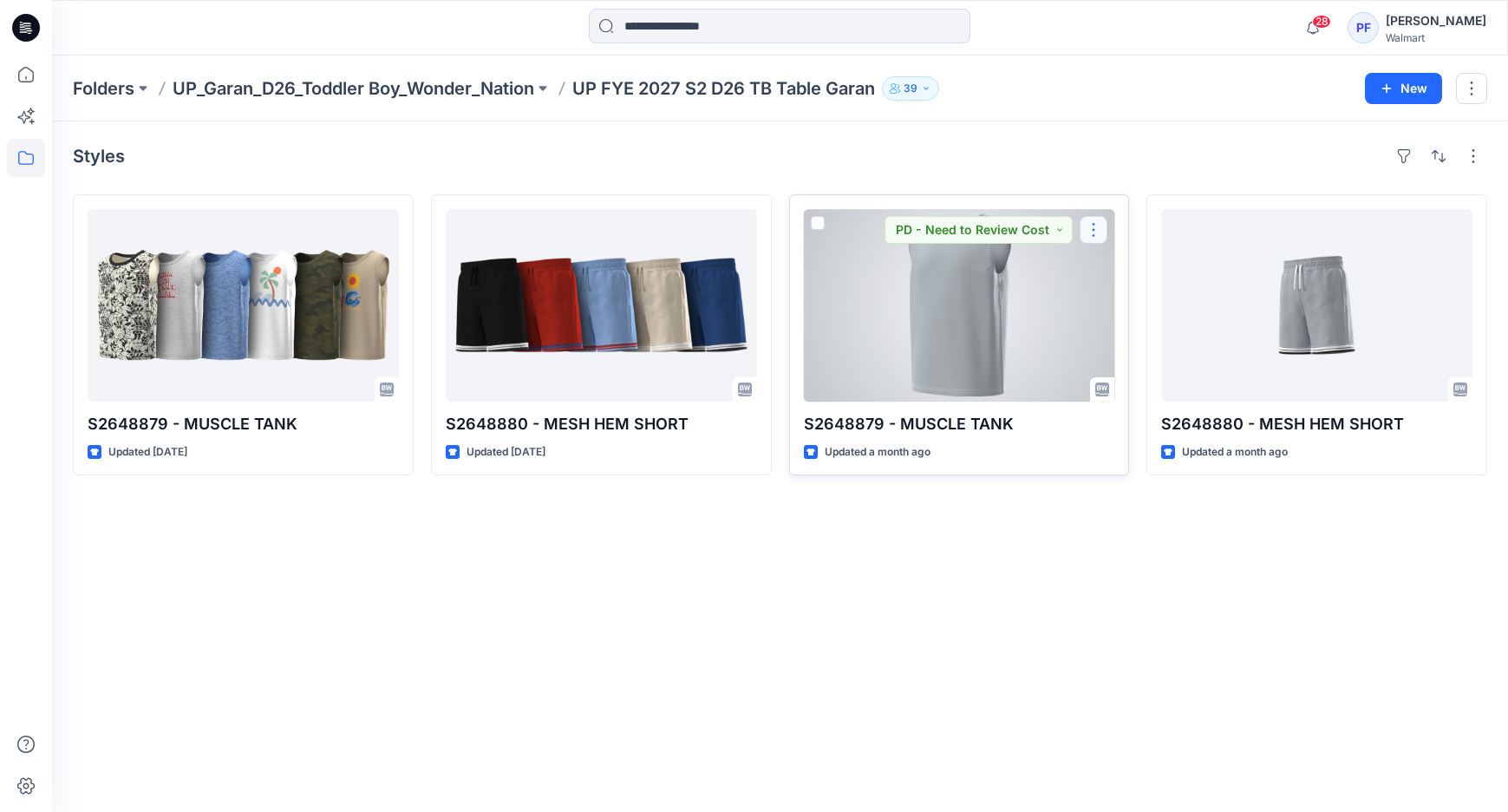
click at [1096, 224] on button "button" at bounding box center [1093, 229] width 28 height 28
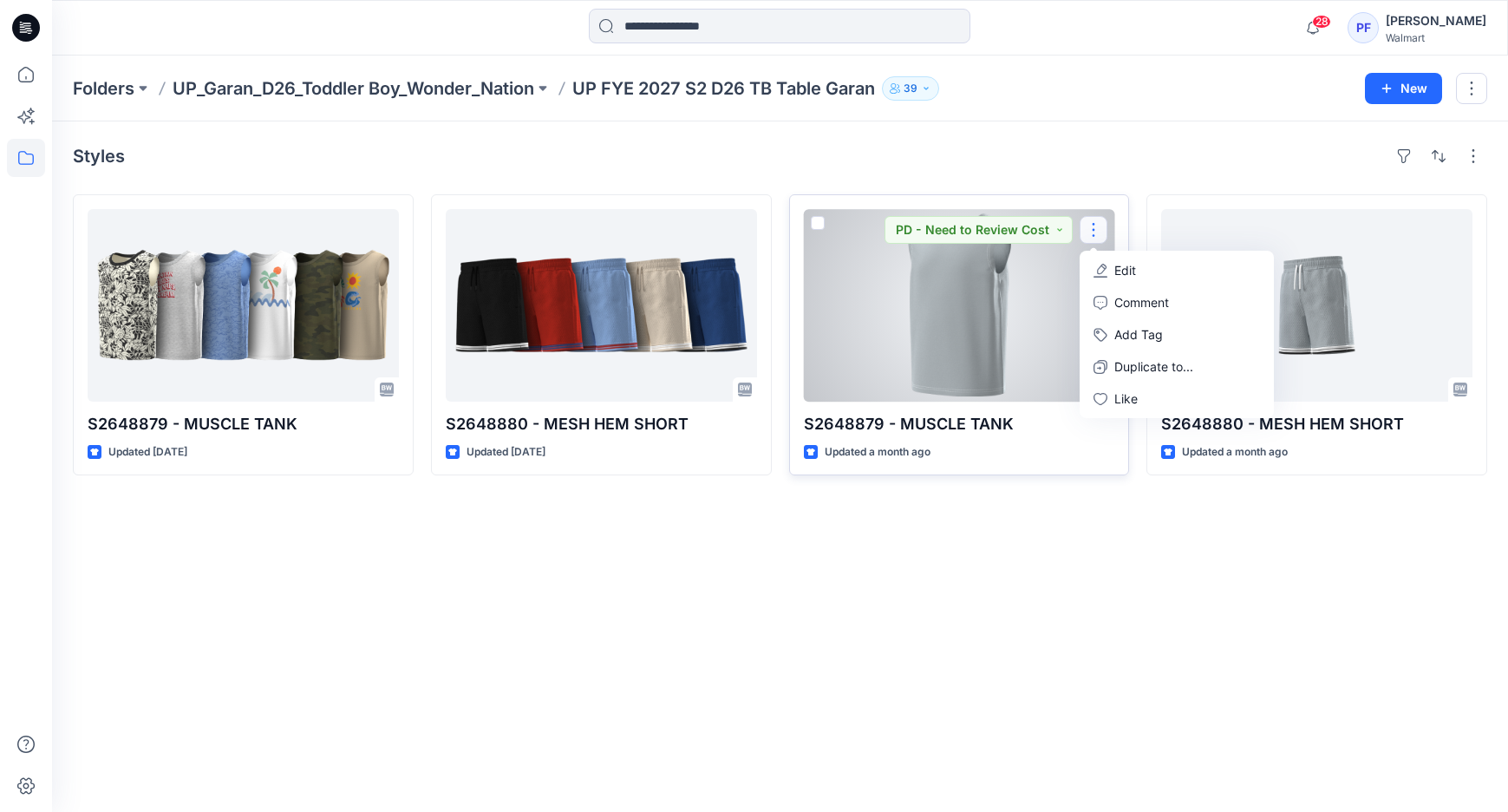
click at [1128, 275] on p "Edit" at bounding box center [1125, 270] width 21 height 18
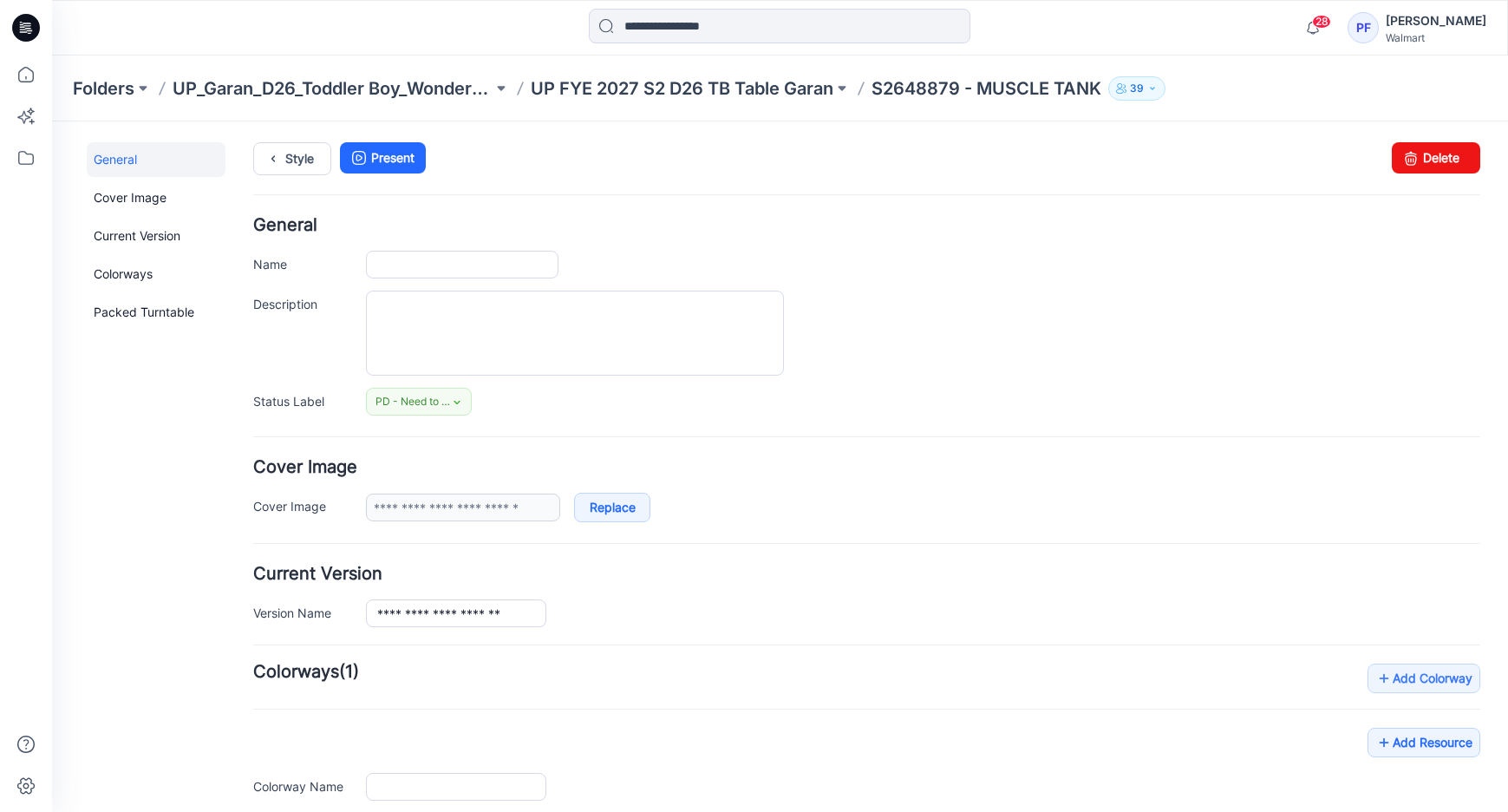
type input "**********"
click at [1399, 149] on icon at bounding box center [1410, 157] width 24 height 31
click at [656, 98] on p "UP FYE 2027 S2 D26 TB Table Garan" at bounding box center [682, 88] width 303 height 24
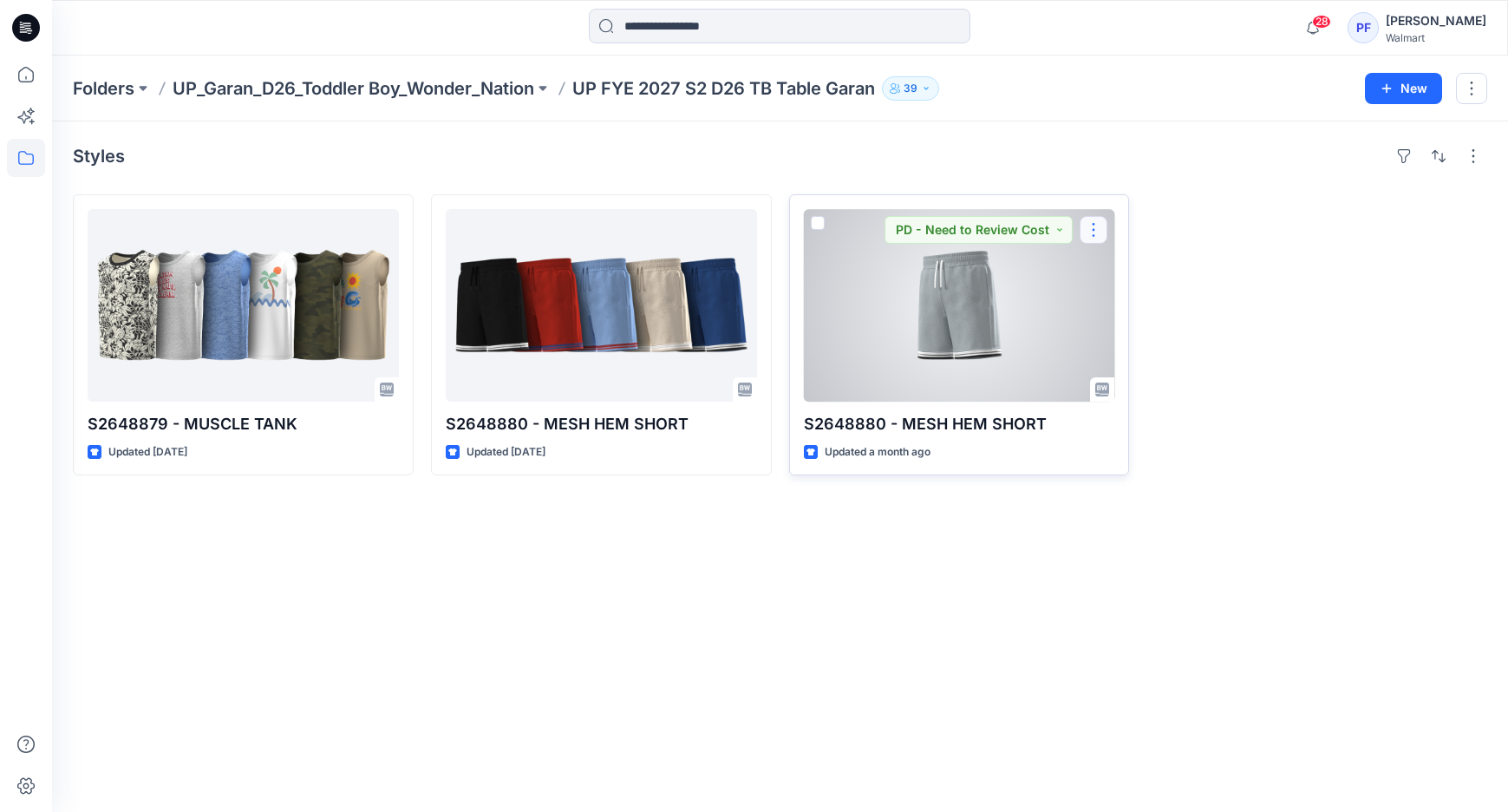
click at [1097, 229] on button "button" at bounding box center [1093, 229] width 28 height 28
click at [1163, 262] on button "Edit" at bounding box center [1177, 270] width 188 height 32
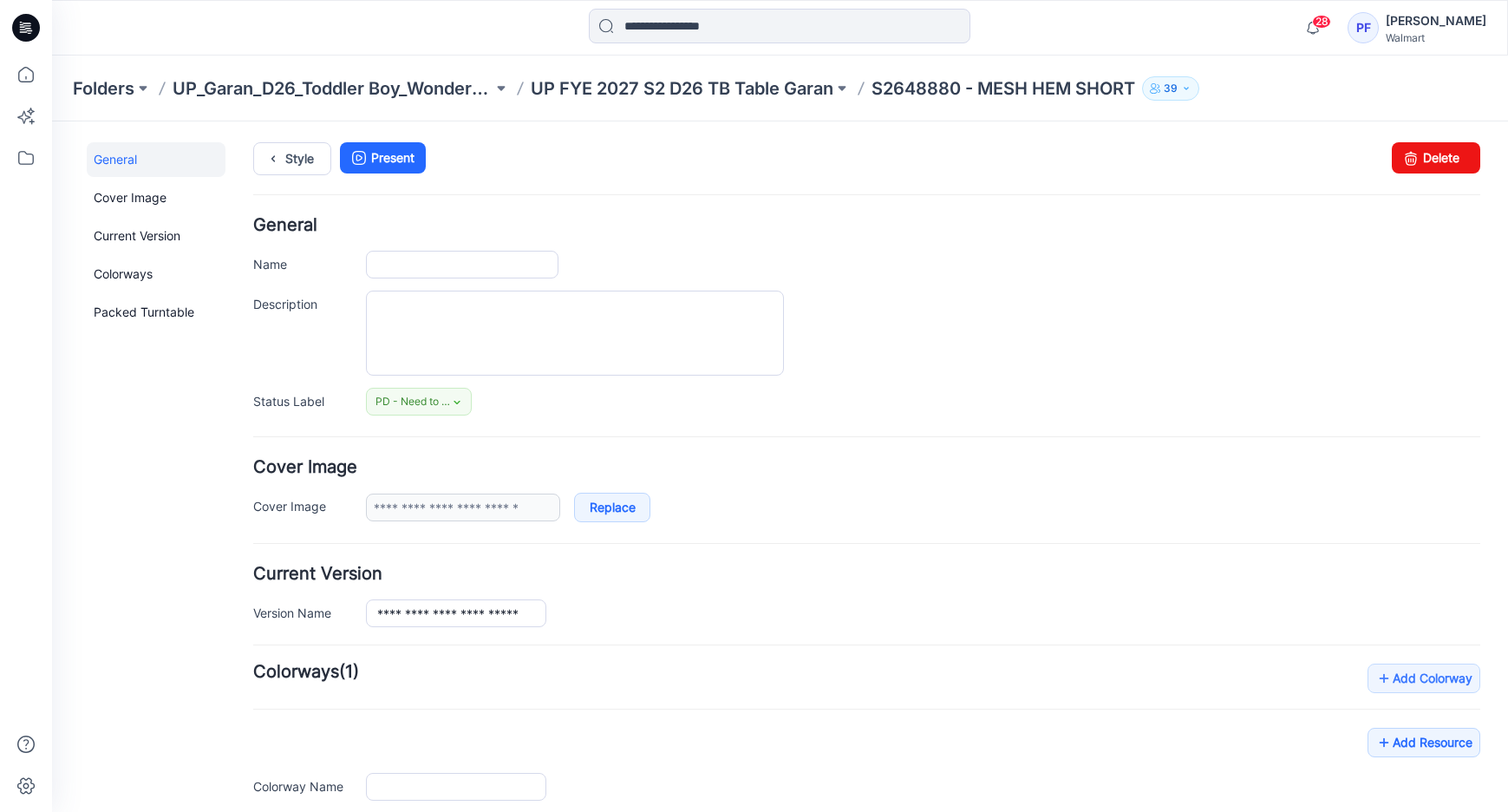
type input "**********"
click at [1403, 160] on icon at bounding box center [1410, 157] width 24 height 31
click at [685, 88] on p "UP FYE 2027 S2 D26 TB Table Garan" at bounding box center [682, 88] width 303 height 24
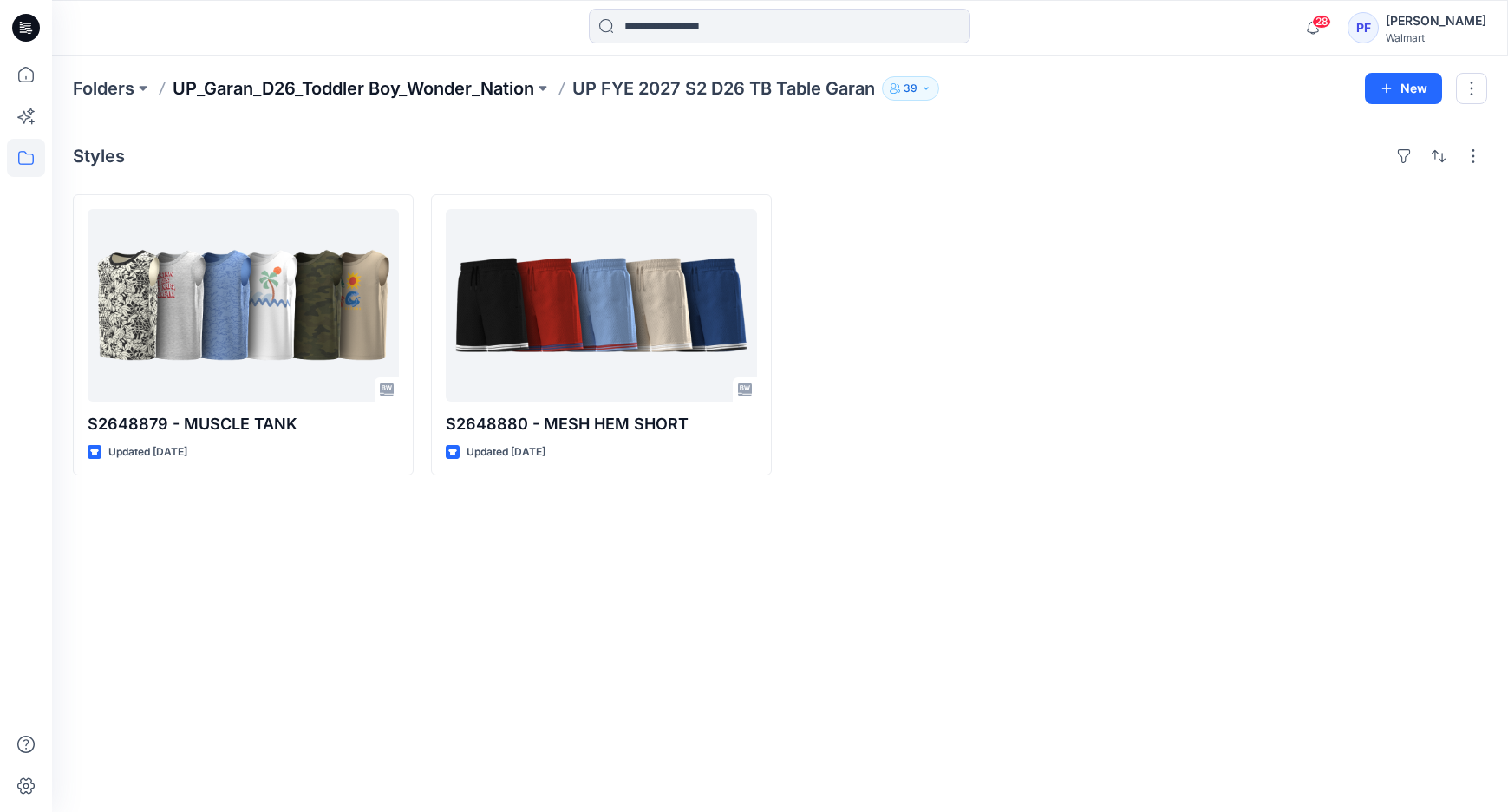
click at [522, 96] on p "UP_Garan_D26_Toddler Boy_Wonder_Nation" at bounding box center [353, 88] width 362 height 24
